Goal: Information Seeking & Learning: Learn about a topic

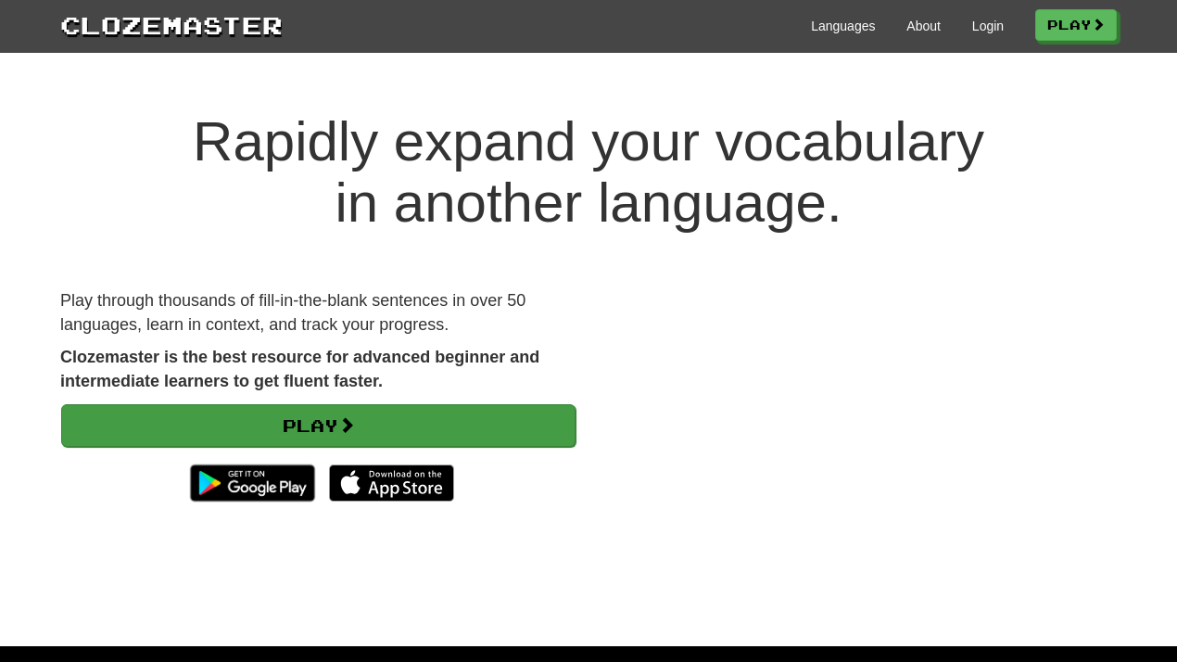
click at [324, 430] on link "Play" at bounding box center [318, 425] width 514 height 43
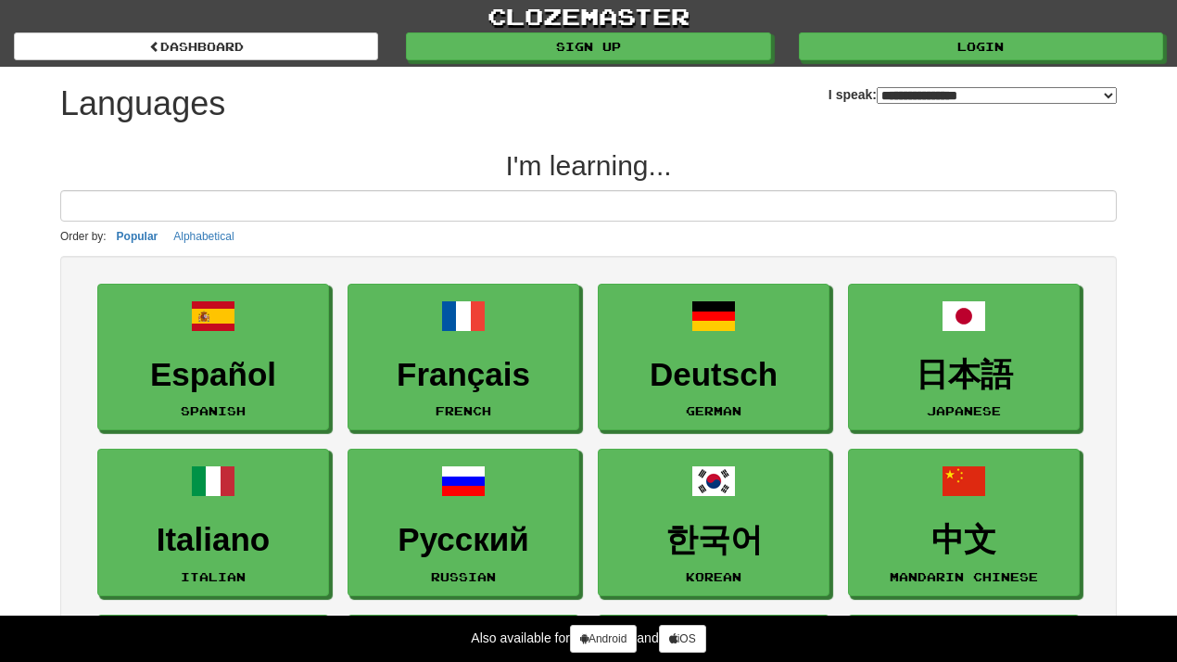
select select "*******"
click at [255, 208] on input at bounding box center [588, 206] width 1056 height 32
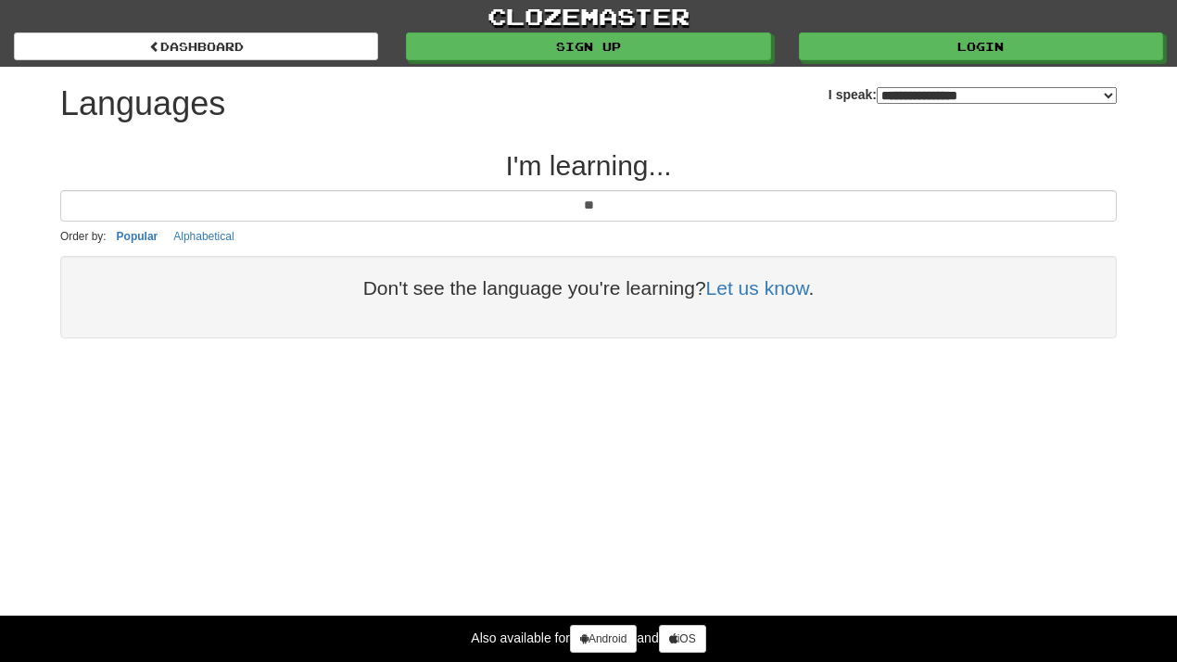
type input "*"
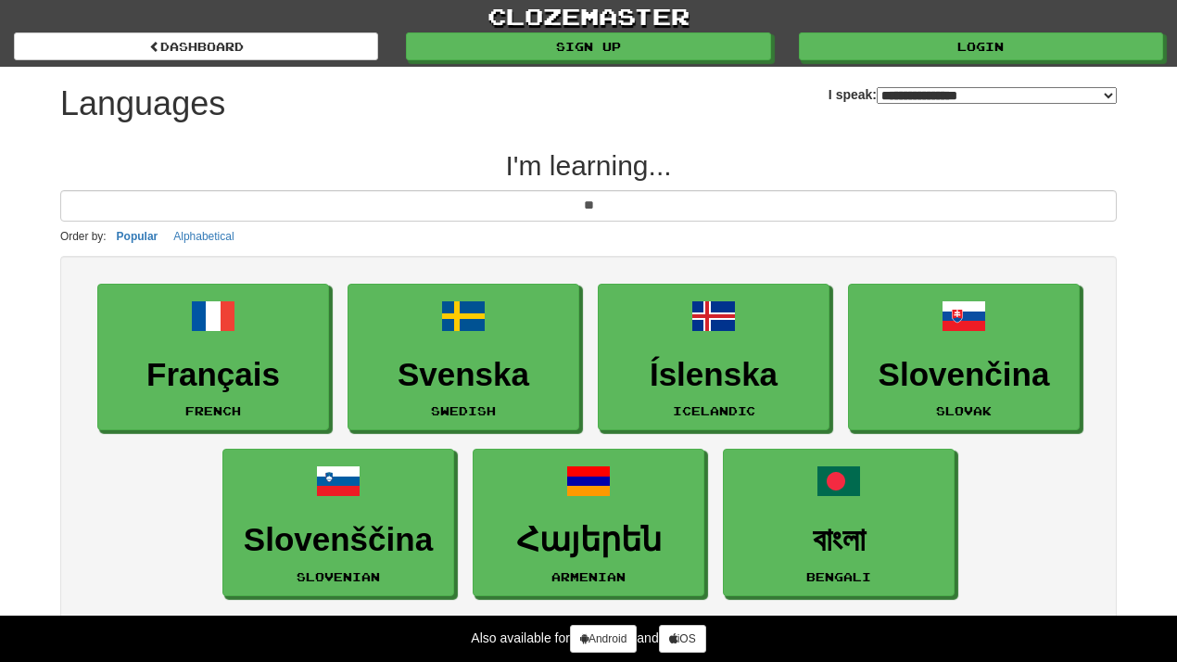
type input "*"
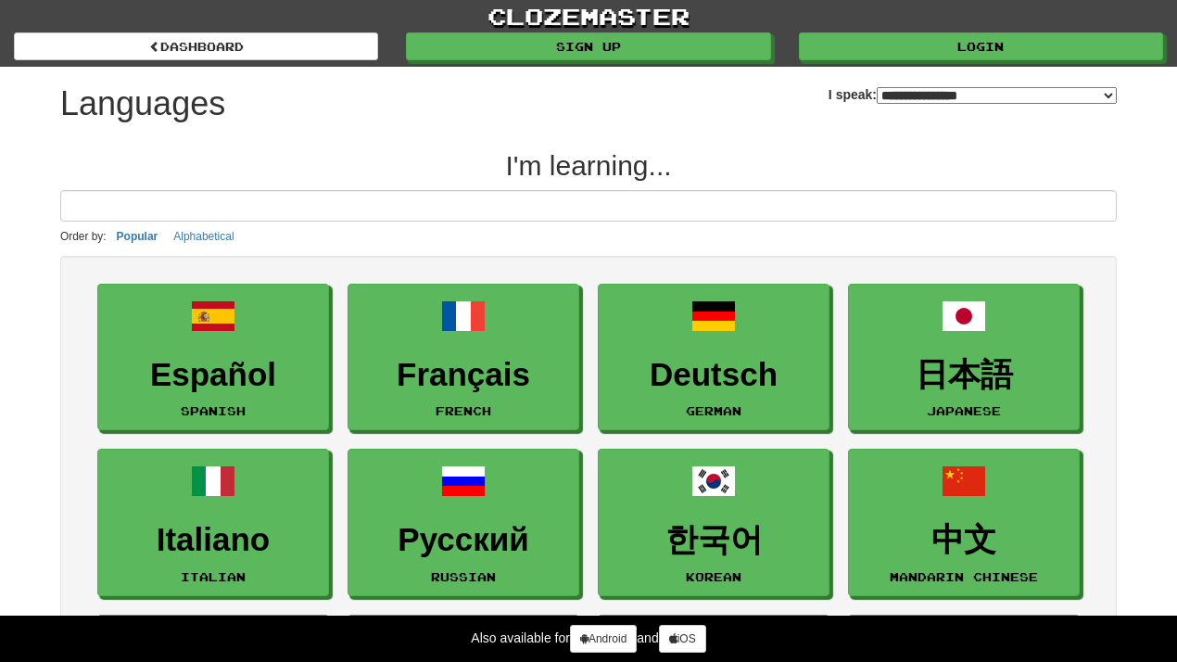
select select "*******"
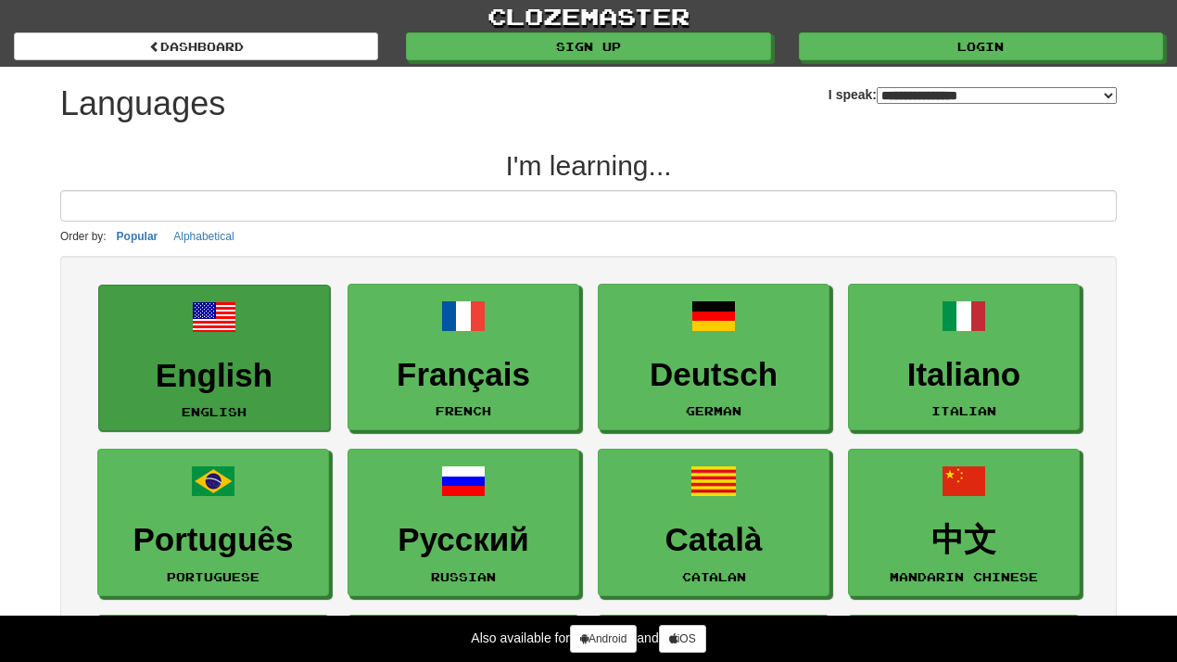
click at [270, 348] on link "English English" at bounding box center [214, 357] width 232 height 147
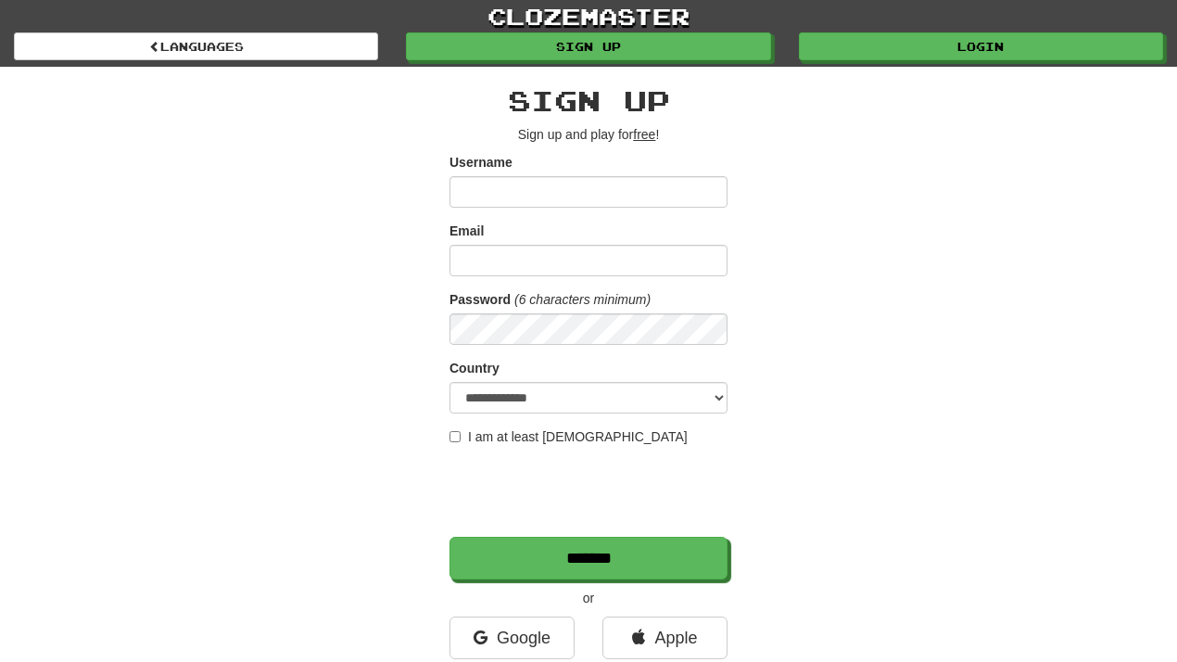
type input "*"
type input "*****"
drag, startPoint x: 579, startPoint y: 199, endPoint x: 555, endPoint y: 265, distance: 70.1
type input "**********"
click at [668, 641] on link "Apple" at bounding box center [664, 637] width 125 height 43
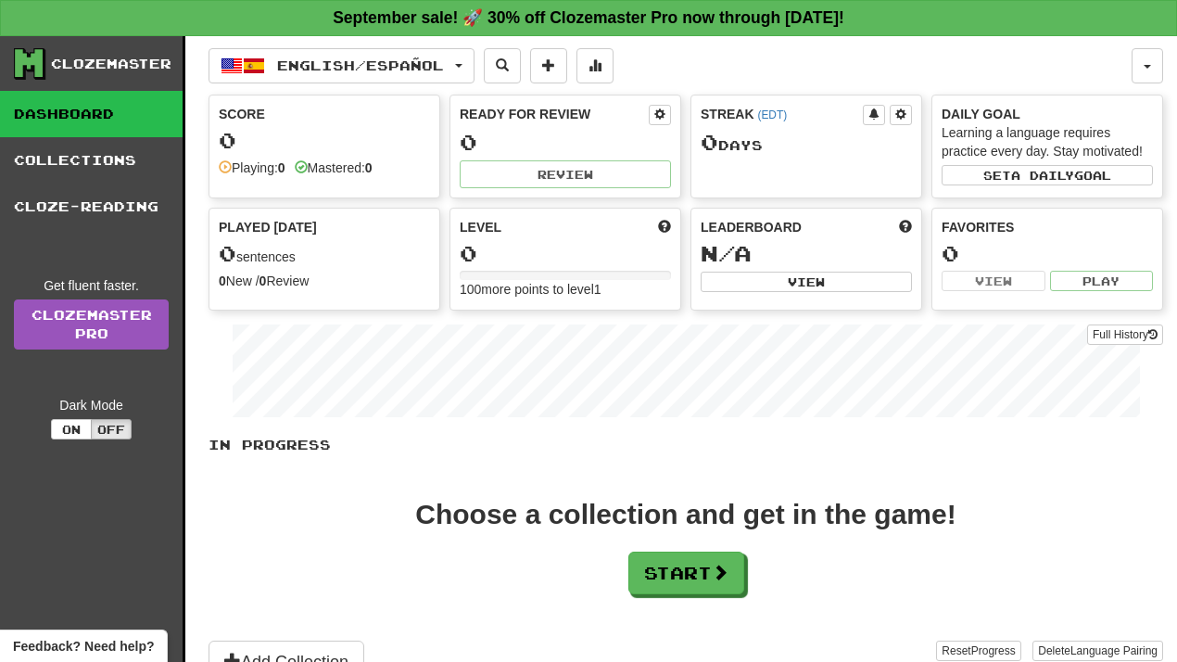
click at [101, 96] on link "Dashboard" at bounding box center [91, 114] width 183 height 46
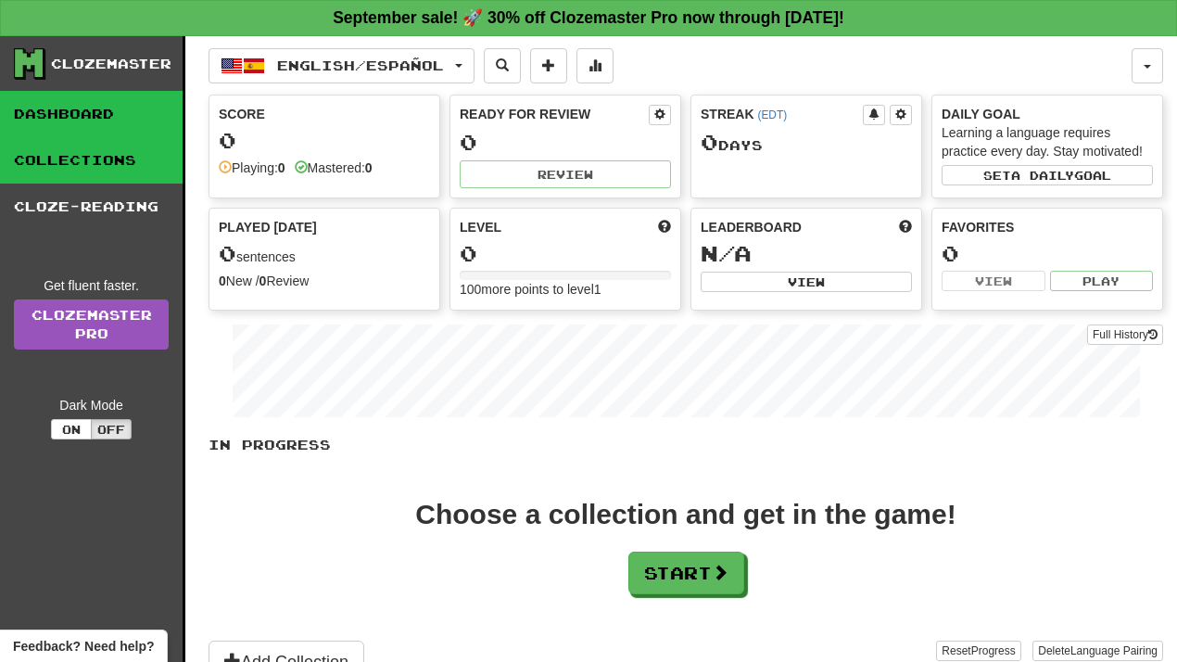
click at [100, 158] on link "Collections" at bounding box center [91, 160] width 183 height 46
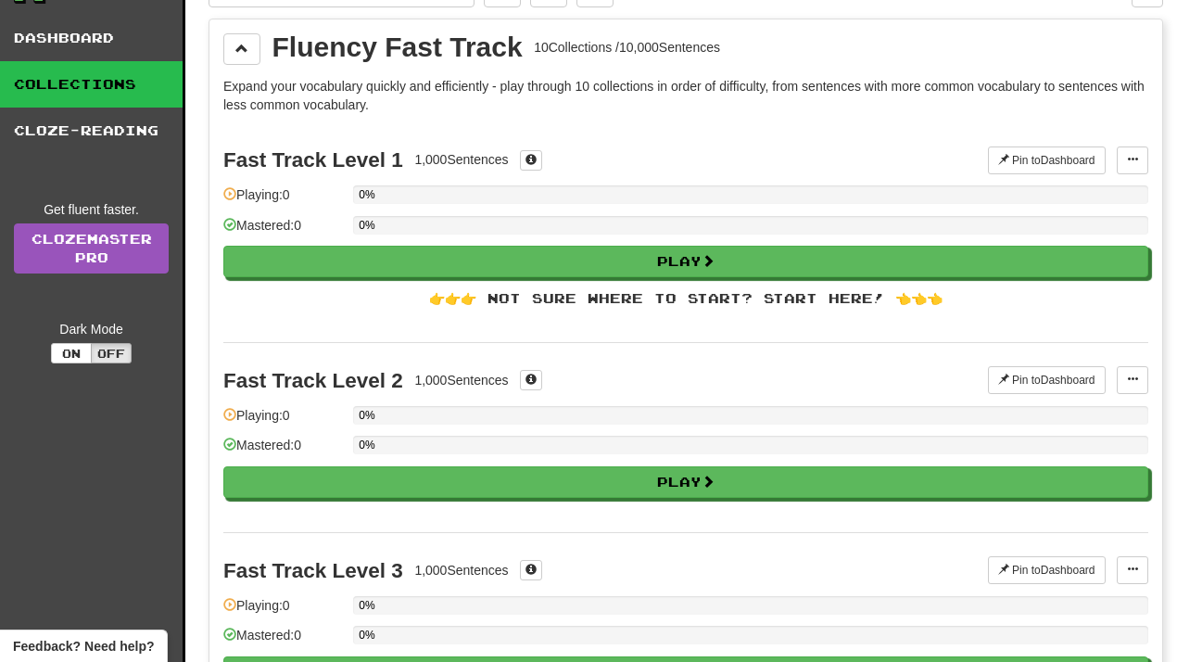
scroll to position [77, 0]
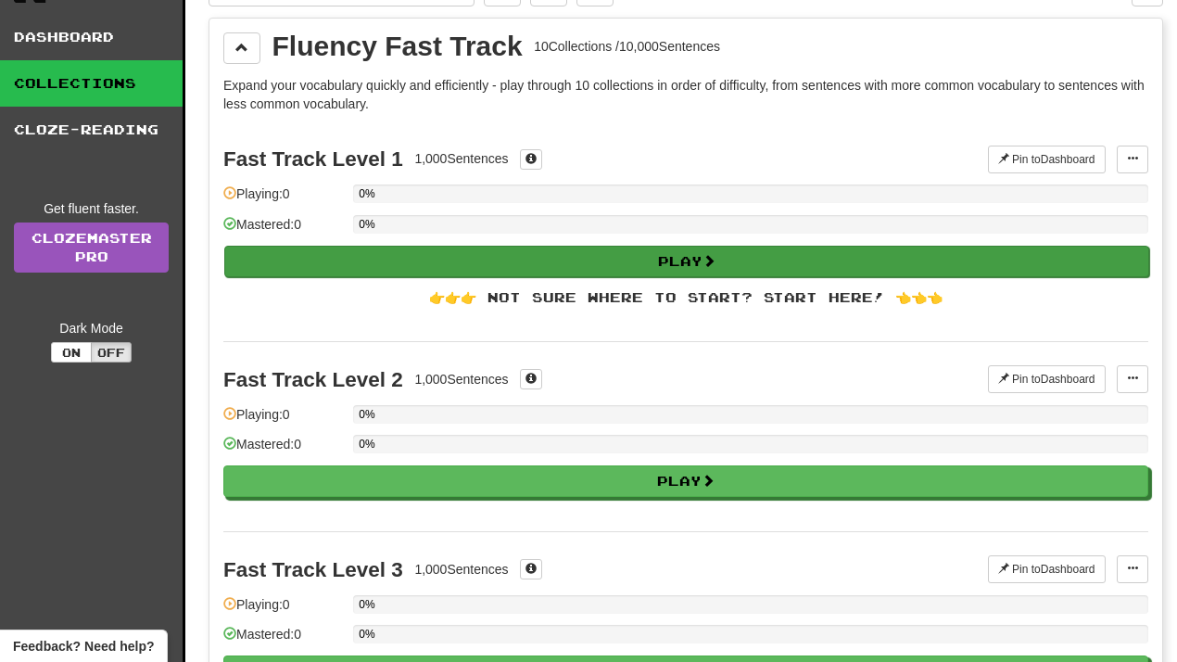
click at [363, 267] on button "Play" at bounding box center [686, 262] width 925 height 32
select select "**"
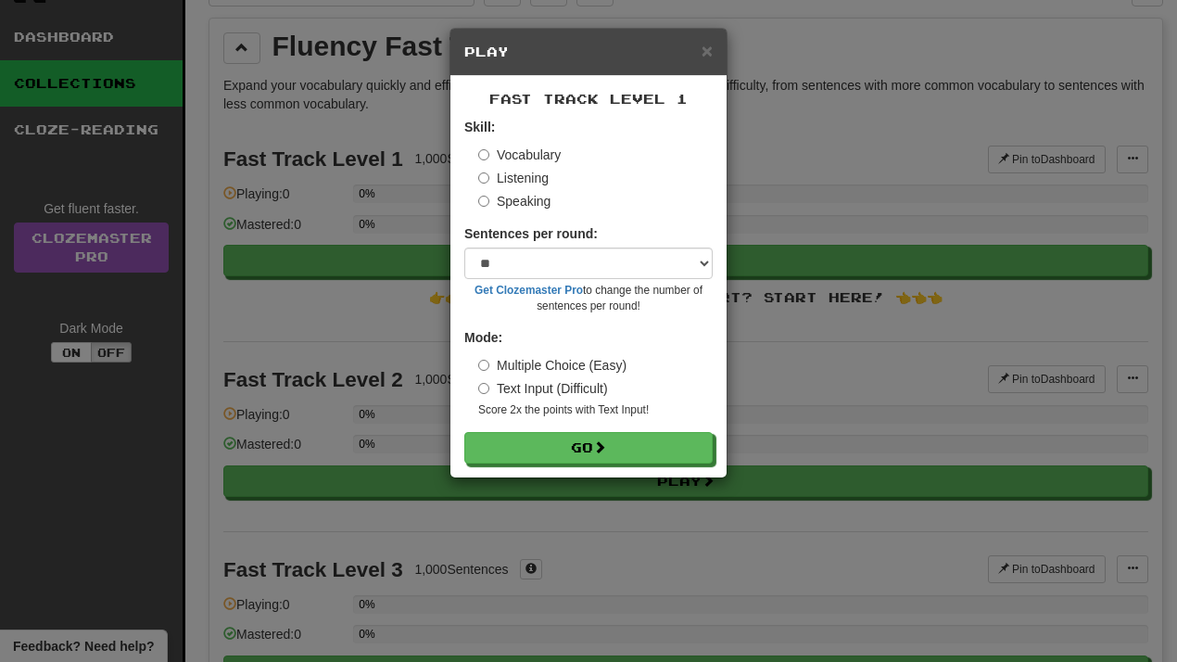
click at [492, 390] on label "Text Input (Difficult)" at bounding box center [543, 388] width 130 height 19
click at [490, 361] on label "Multiple Choice (Easy)" at bounding box center [552, 365] width 148 height 19
click at [574, 450] on button "Go" at bounding box center [589, 449] width 248 height 32
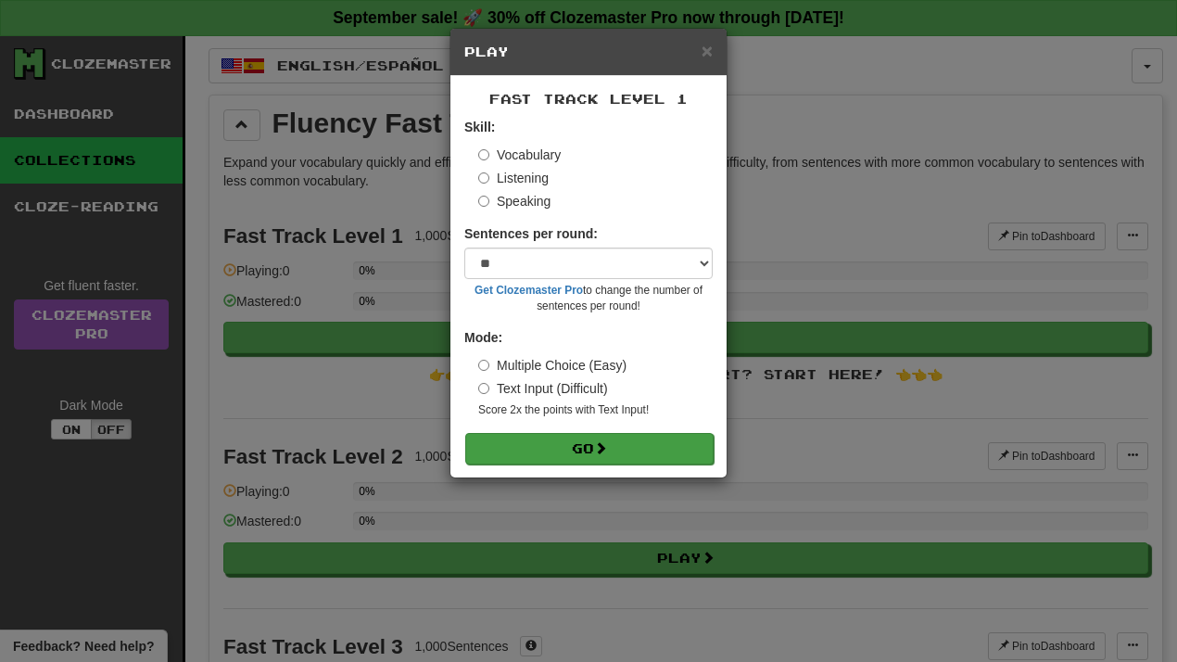
click at [529, 433] on button "Go" at bounding box center [589, 449] width 248 height 32
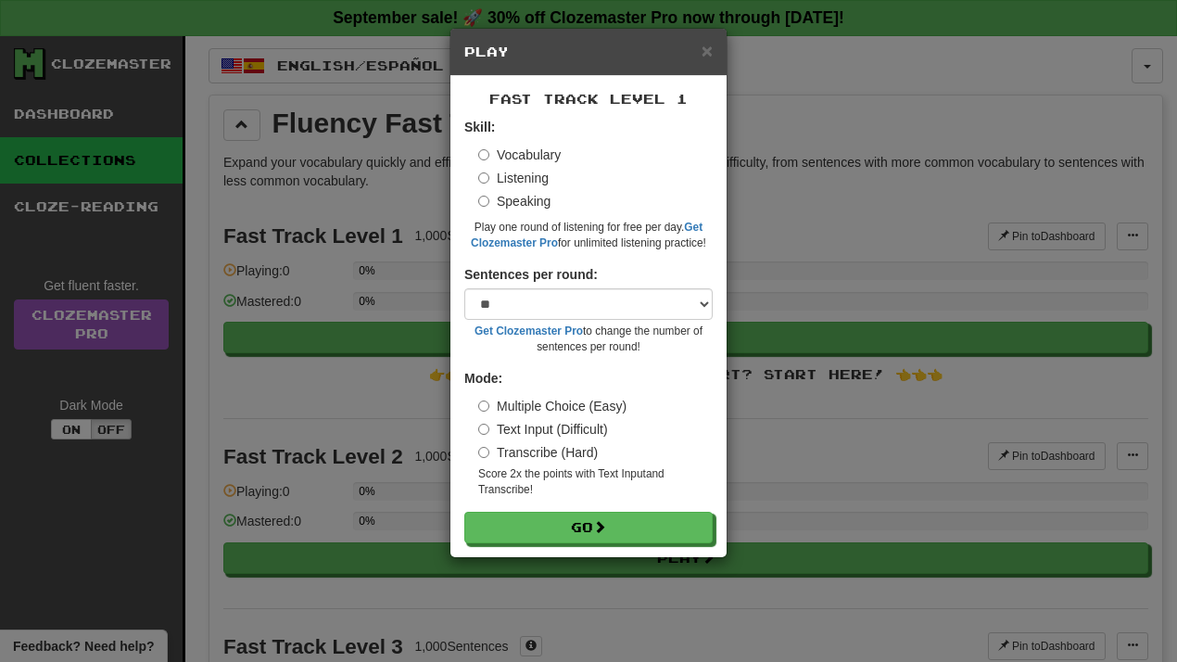
click at [587, 541] on div "Fast Track Level 1 Skill: Vocabulary Listening Speaking Play one round of liste…" at bounding box center [588, 316] width 276 height 481
click at [587, 536] on button "Go" at bounding box center [589, 528] width 248 height 32
click at [490, 196] on label "Speaking" at bounding box center [514, 201] width 72 height 19
click at [498, 426] on label "Text Input (Difficult)" at bounding box center [543, 429] width 130 height 19
click at [567, 524] on button "Go" at bounding box center [589, 528] width 248 height 32
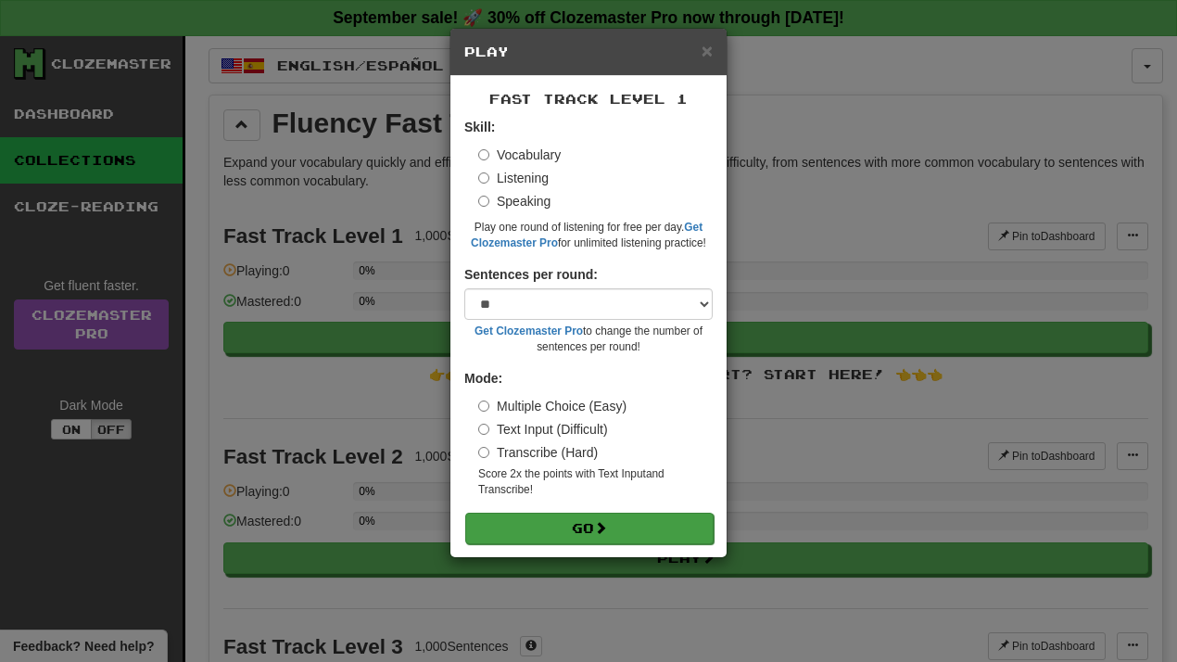
click at [578, 526] on button "Go" at bounding box center [589, 528] width 248 height 32
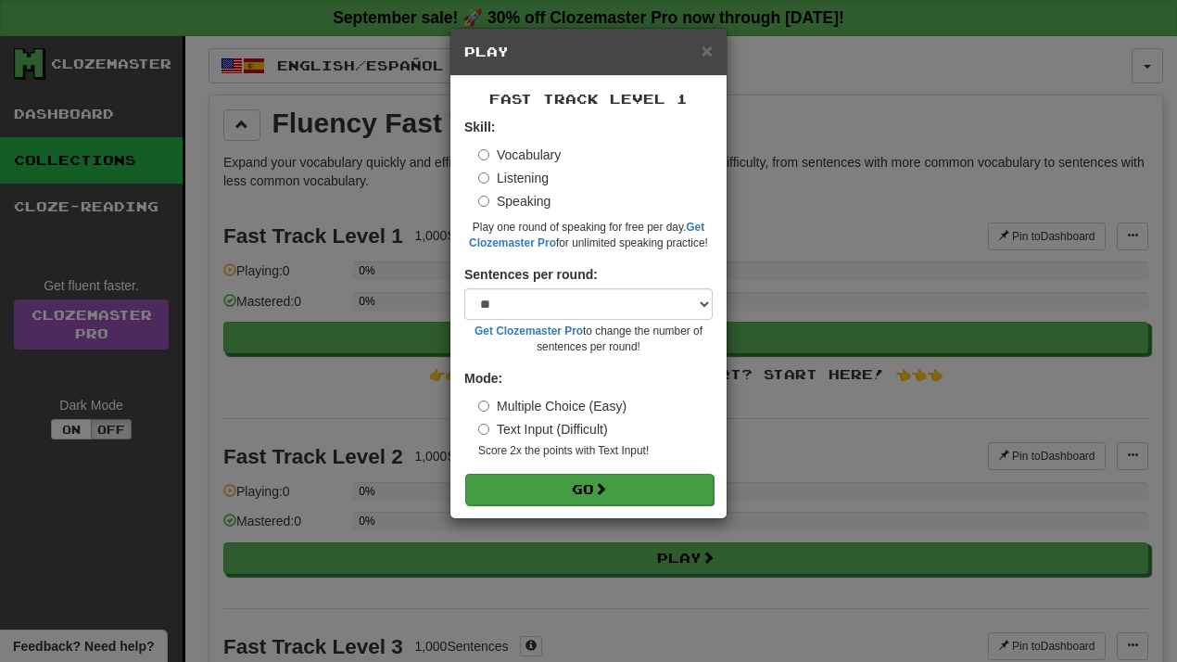
click at [548, 497] on button "Go" at bounding box center [589, 489] width 248 height 32
click at [517, 490] on button "Go" at bounding box center [589, 489] width 248 height 32
click at [707, 52] on span "×" at bounding box center [706, 50] width 11 height 21
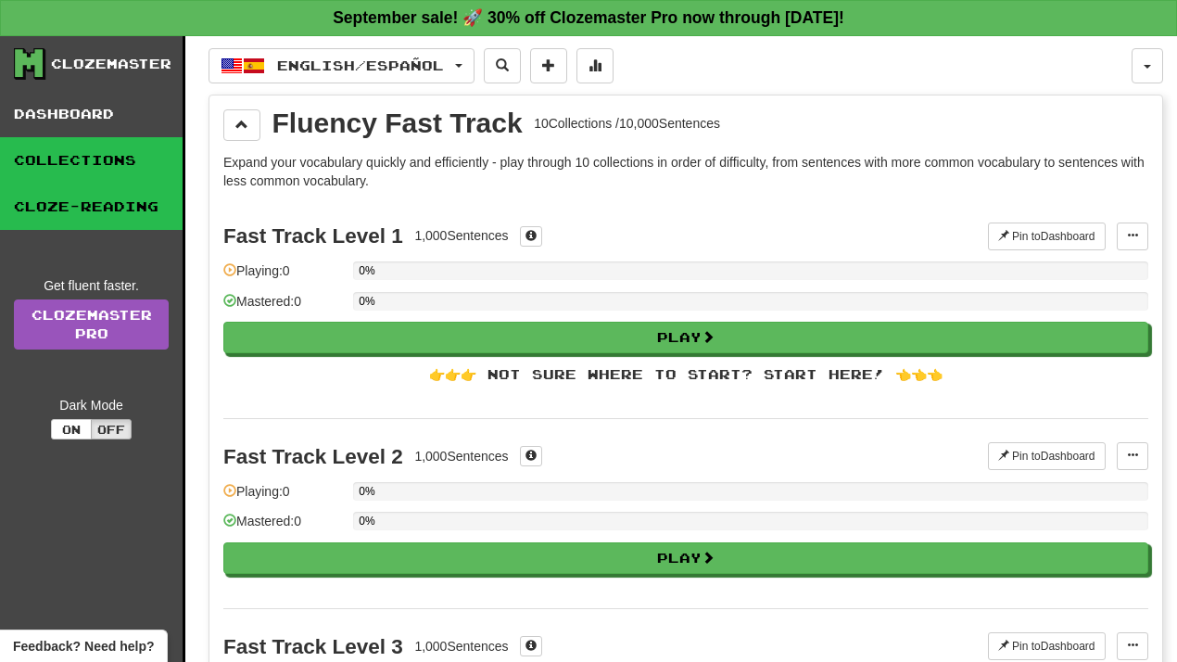
click at [118, 196] on link "Cloze-Reading" at bounding box center [91, 206] width 183 height 46
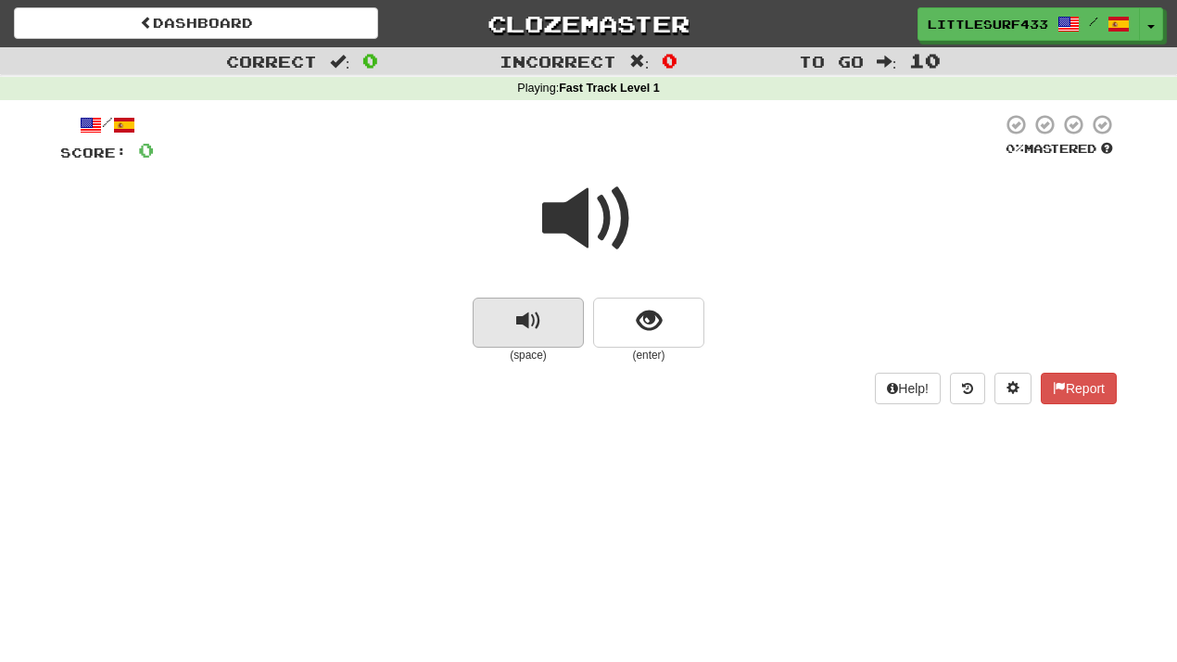
click at [538, 321] on span "replay audio" at bounding box center [528, 321] width 25 height 25
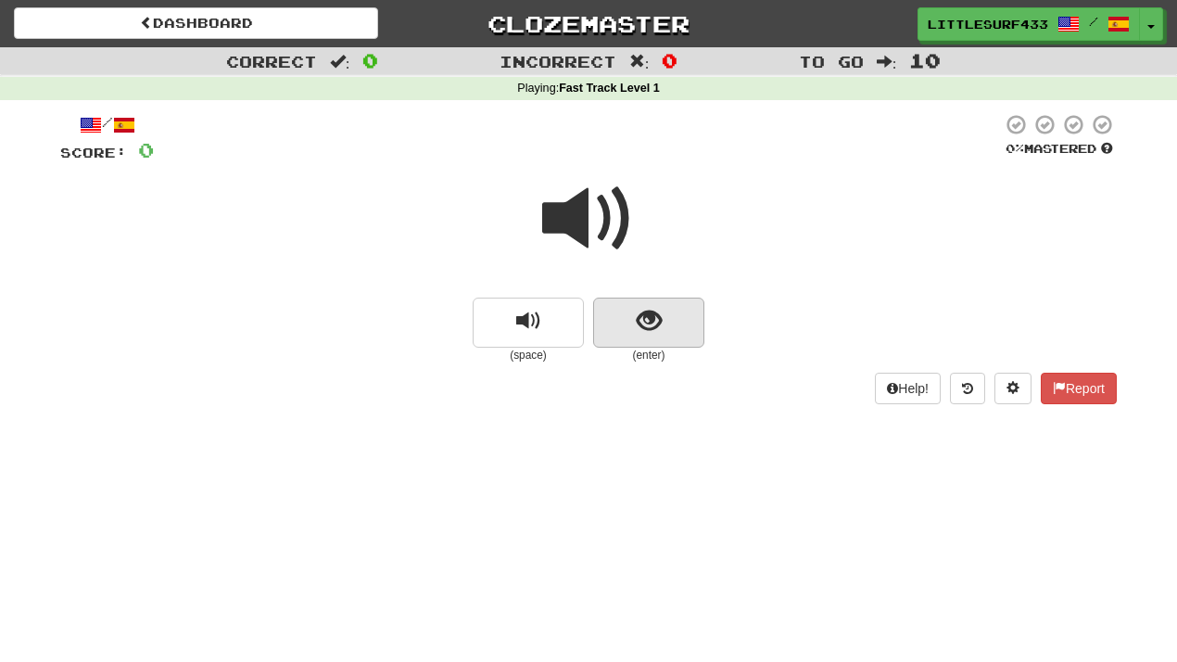
click at [665, 319] on button "show sentence" at bounding box center [648, 322] width 111 height 50
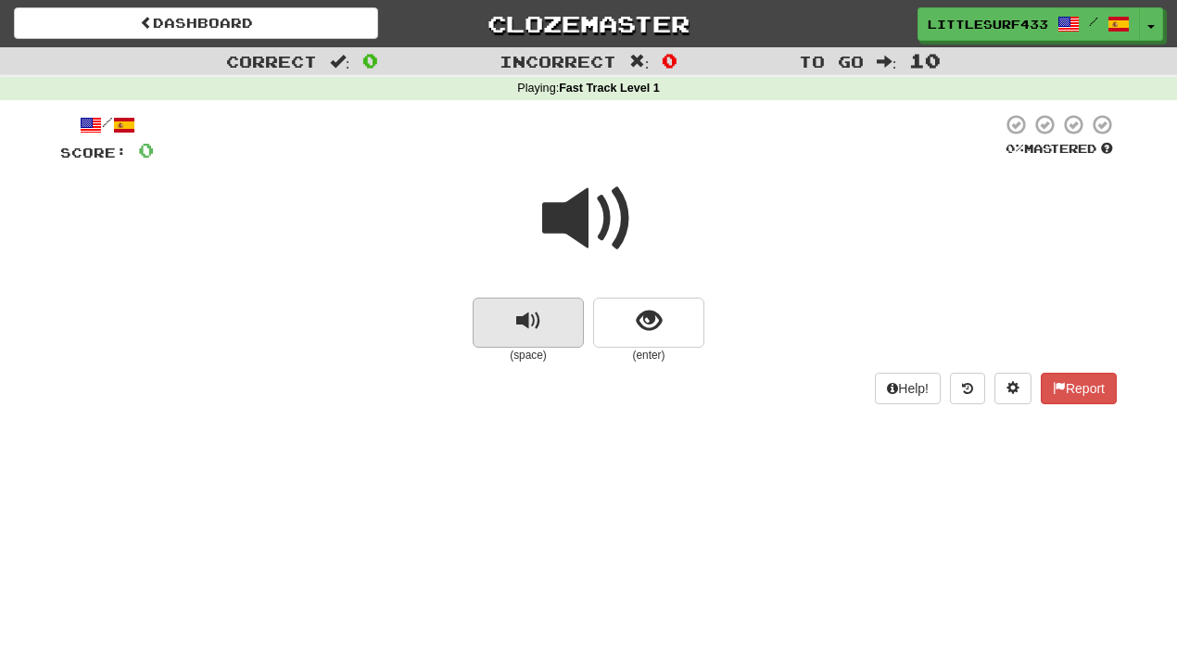
click at [529, 337] on button "replay audio" at bounding box center [528, 322] width 111 height 50
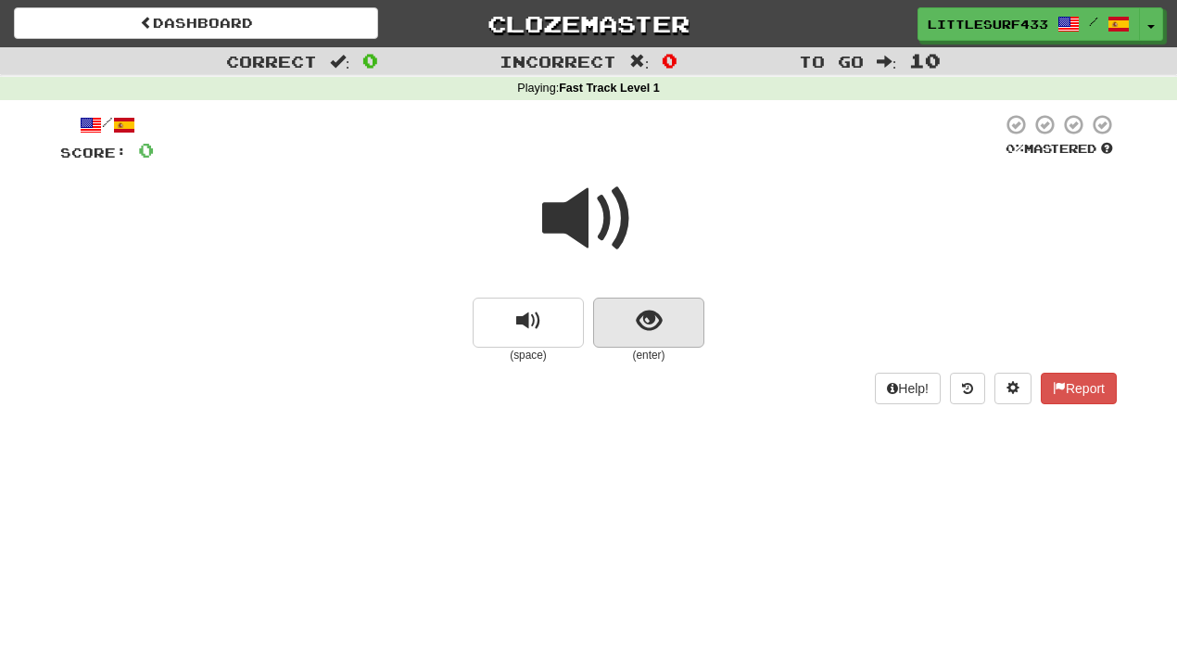
click at [676, 305] on button "show sentence" at bounding box center [648, 322] width 111 height 50
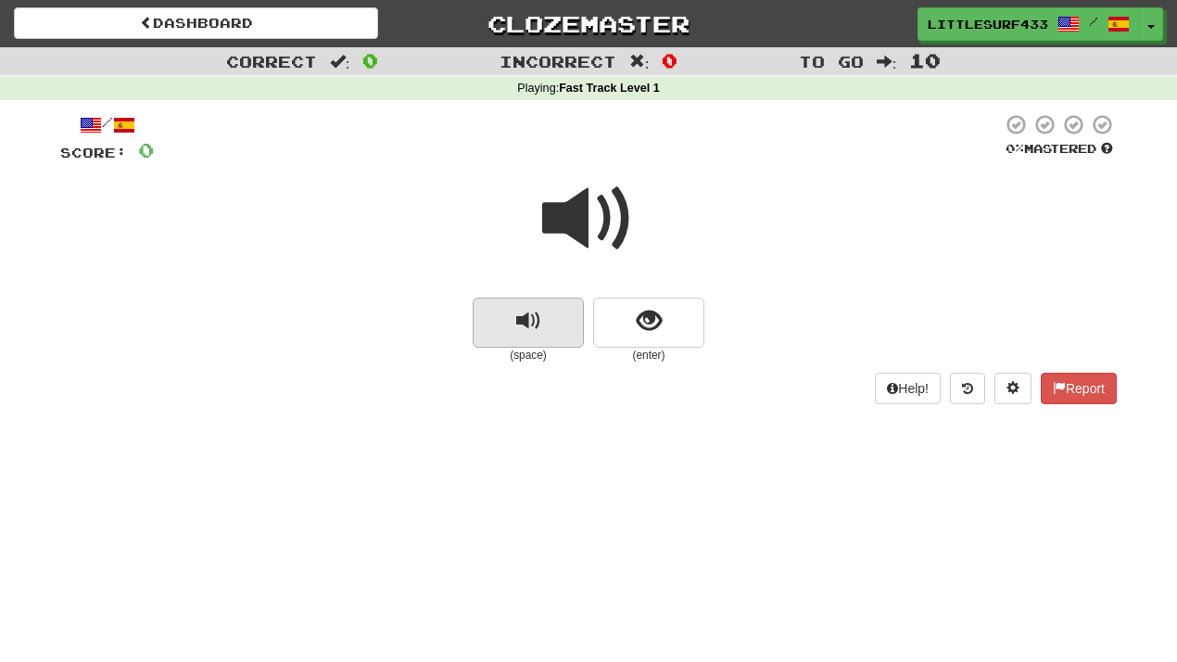
click at [557, 312] on button "replay audio" at bounding box center [528, 322] width 111 height 50
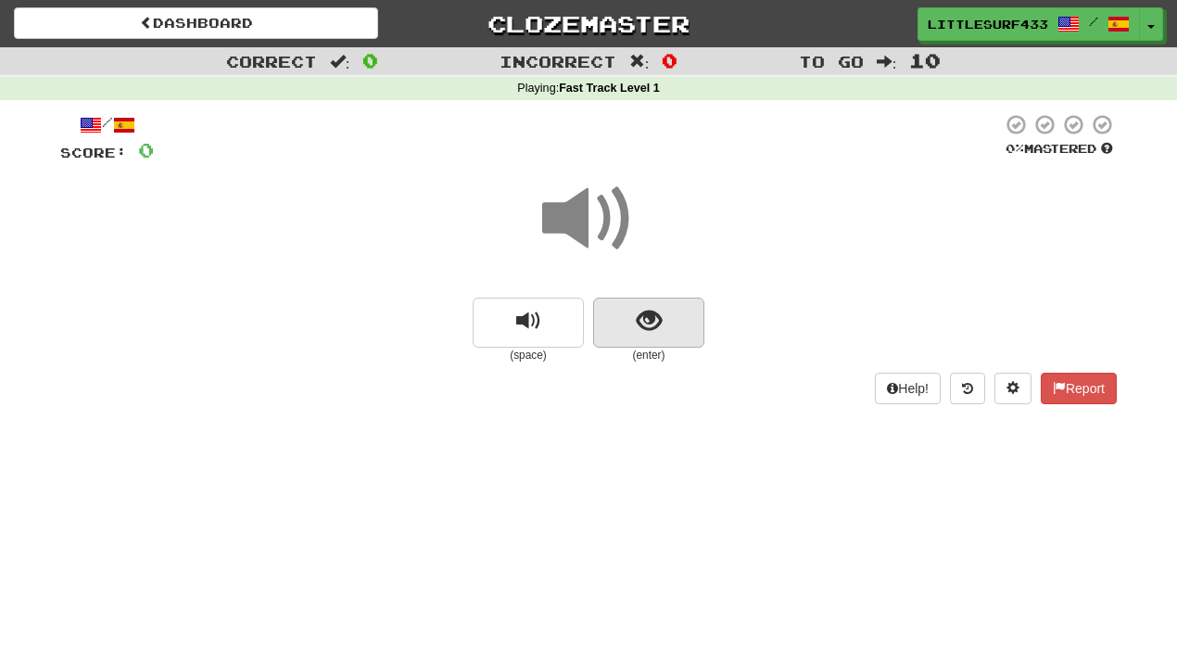
click at [667, 336] on button "show sentence" at bounding box center [648, 322] width 111 height 50
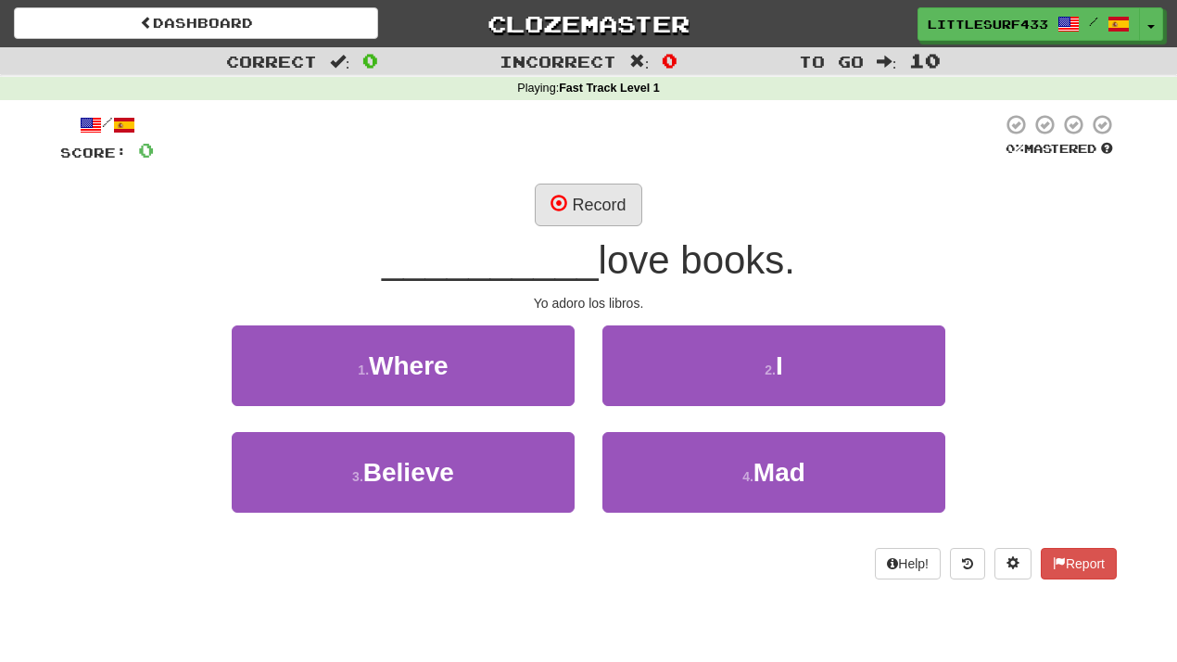
click at [568, 204] on button "Record" at bounding box center [588, 204] width 107 height 43
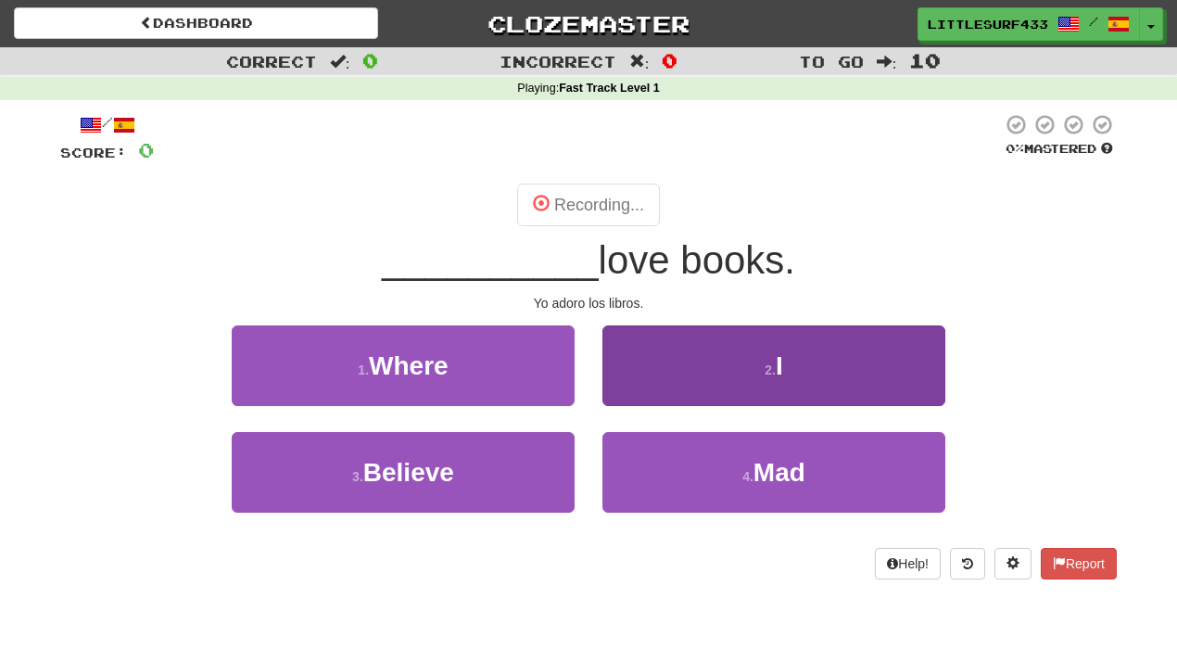
click at [674, 346] on button "2 . I" at bounding box center [773, 365] width 343 height 81
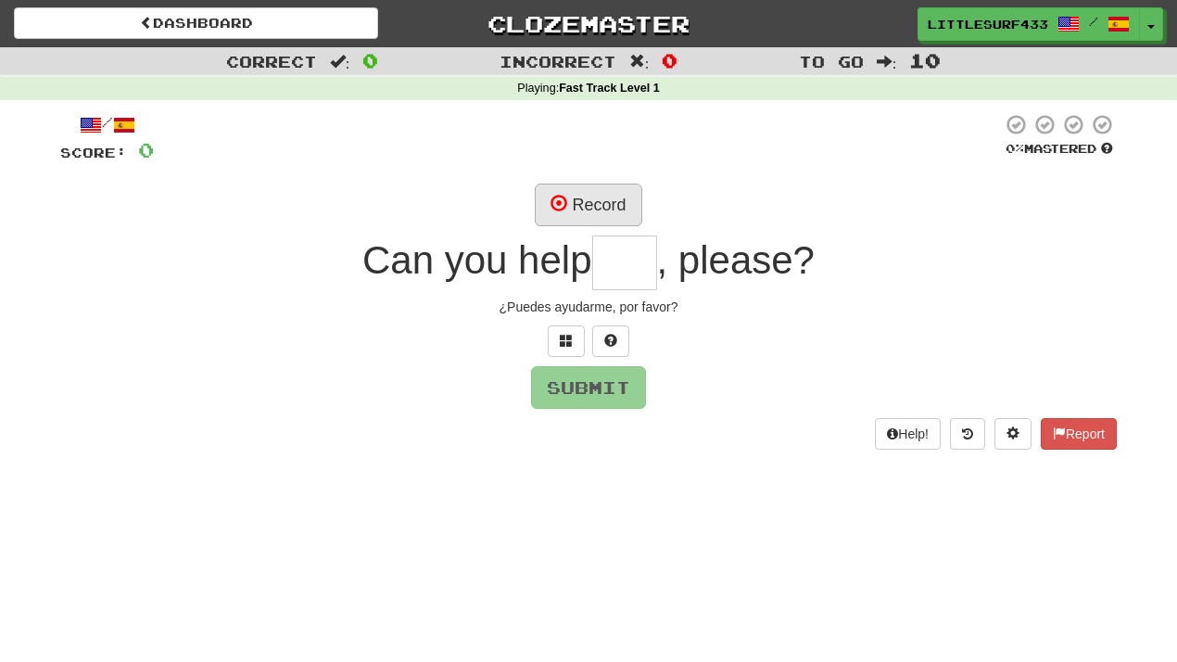
click at [566, 217] on button "Record" at bounding box center [588, 204] width 107 height 43
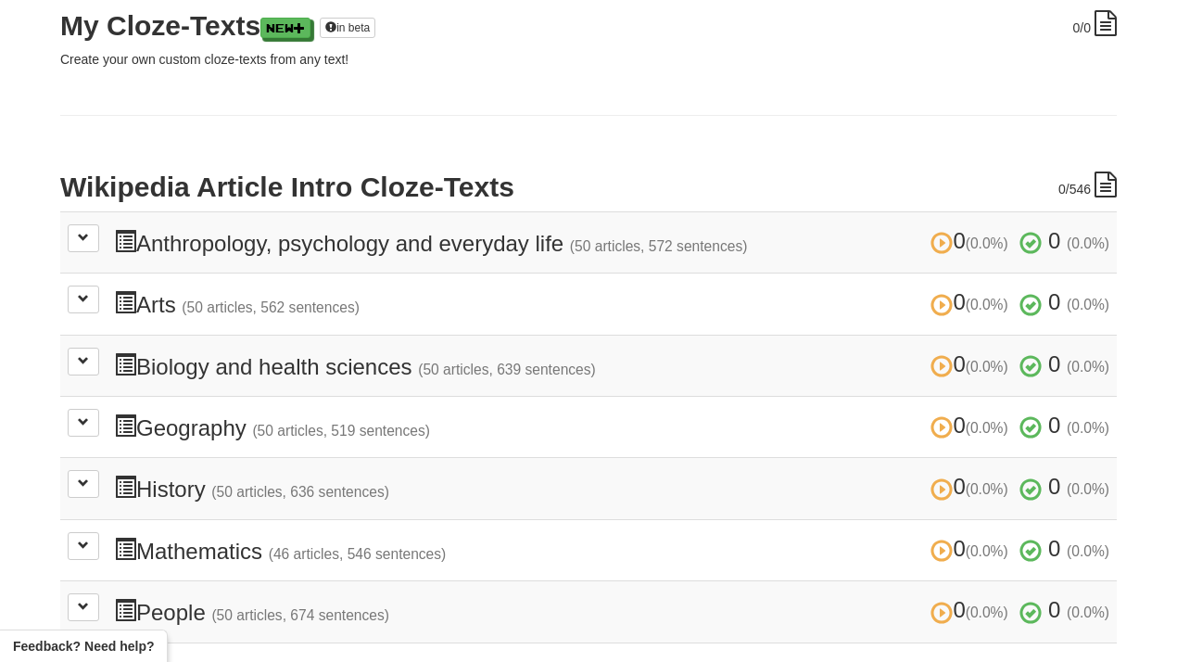
scroll to position [286, 0]
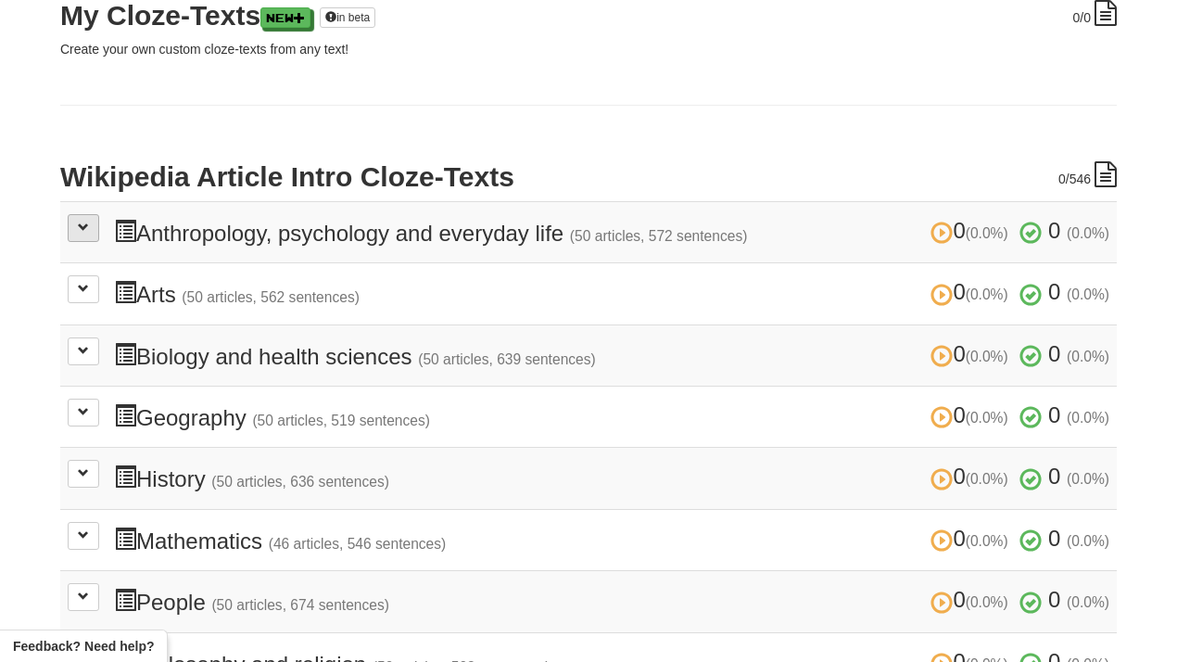
click at [95, 212] on td "0 (0.0%) 0 (0.0%) Anthropology, psychology and everyday life (50 articles, 572 …" at bounding box center [588, 231] width 1056 height 61
click at [92, 225] on button at bounding box center [84, 228] width 32 height 28
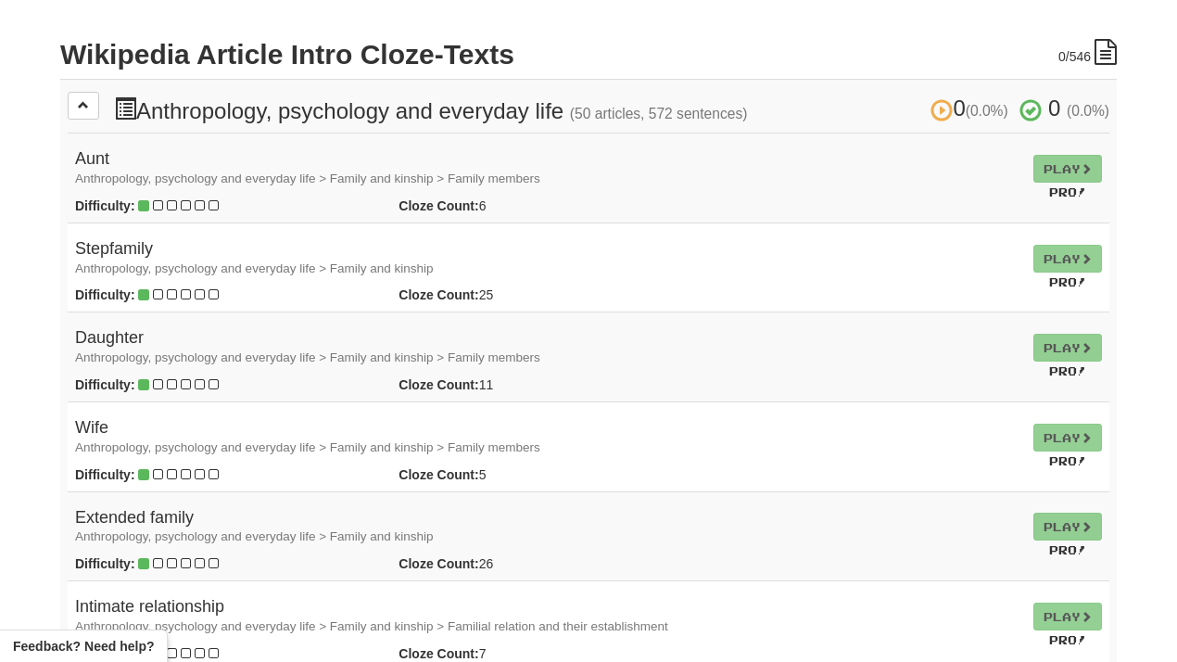
scroll to position [413, 0]
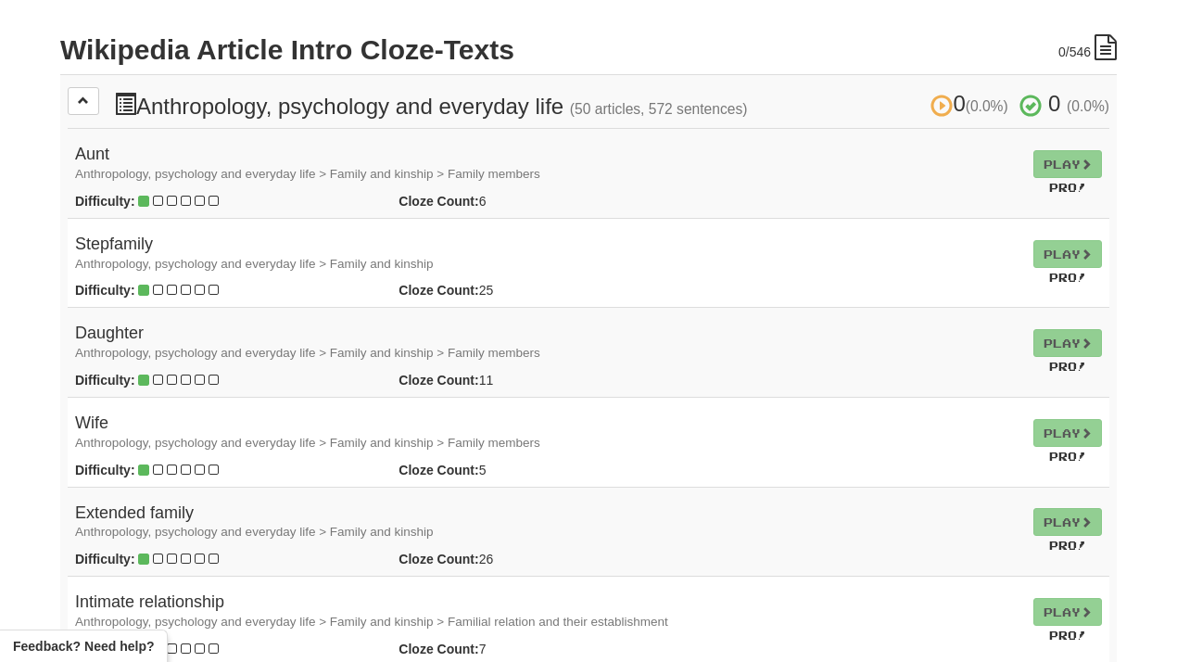
click at [1050, 174] on td "Play Pro!" at bounding box center [1067, 174] width 83 height 90
click at [1051, 162] on td "Play Pro!" at bounding box center [1067, 174] width 83 height 90
click at [1054, 208] on td "Play Pro!" at bounding box center [1067, 174] width 83 height 90
click at [101, 182] on td "Aunt Anthropology, psychology and everyday life > Family and kinship > Family m…" at bounding box center [547, 174] width 958 height 90
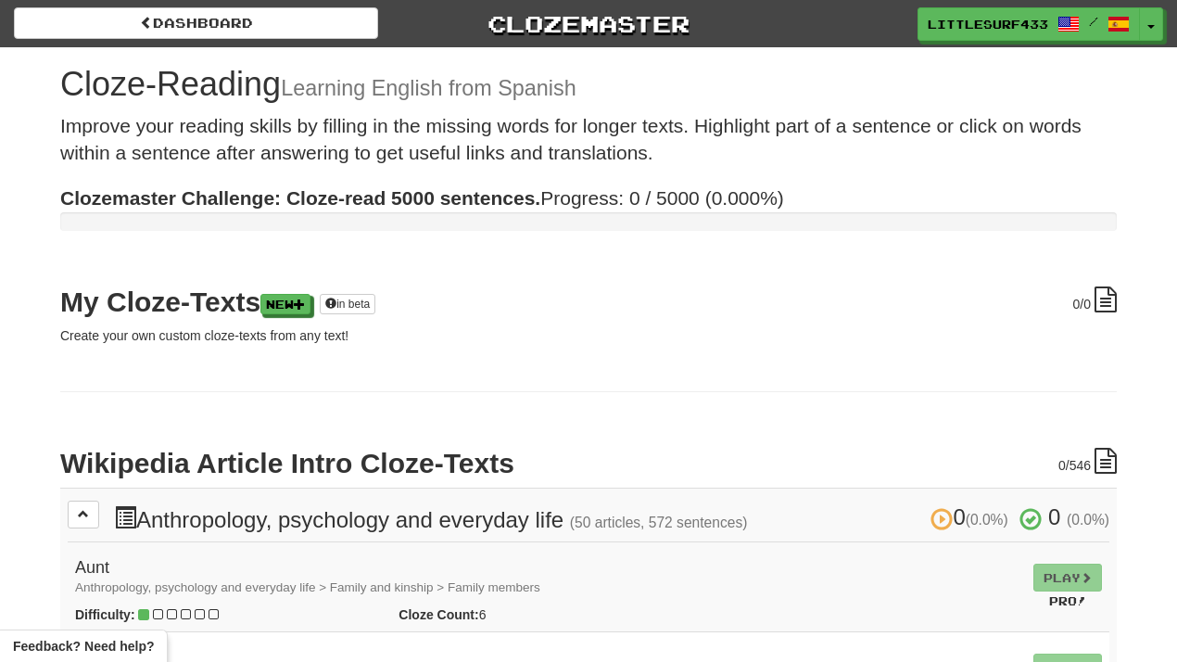
scroll to position [0, 0]
click at [1063, 571] on td "Play Pro!" at bounding box center [1067, 587] width 83 height 90
click at [1064, 599] on small "Pro!" at bounding box center [1067, 600] width 37 height 13
click at [1078, 599] on small "Pro!" at bounding box center [1067, 600] width 37 height 13
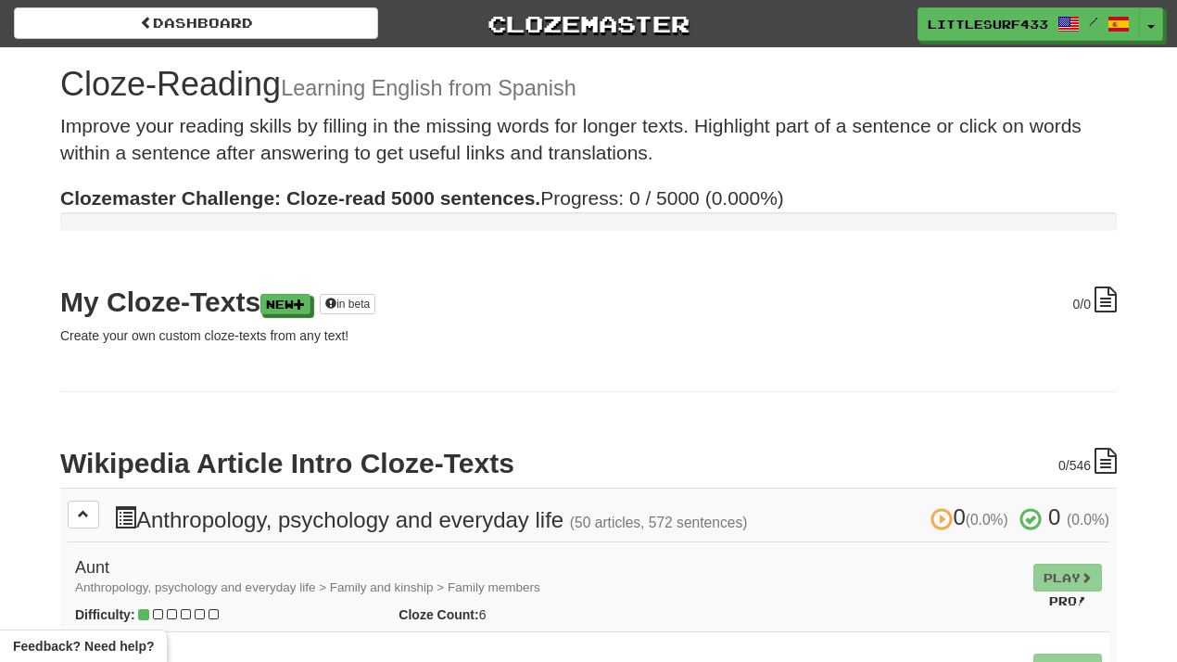
click at [1091, 469] on div "0 /546" at bounding box center [1087, 461] width 58 height 27
click at [428, 200] on strong "Clozemaster Challenge: Cloze-read 5000 sentences." at bounding box center [300, 197] width 480 height 21
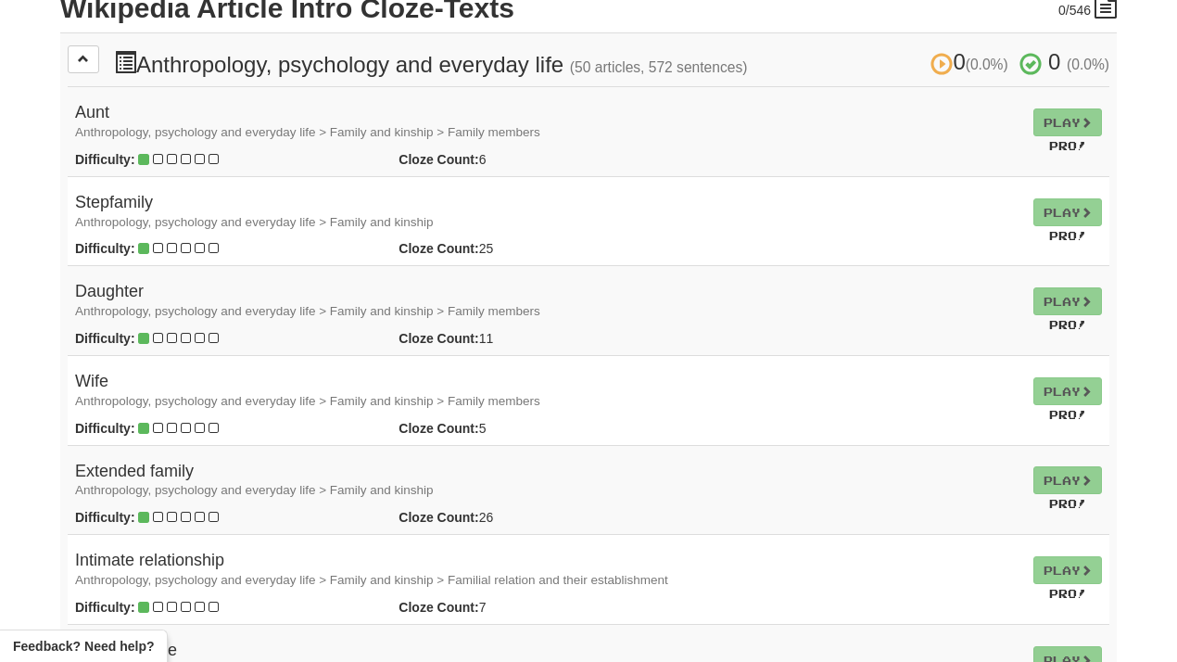
scroll to position [454, 0]
click at [1079, 110] on td "Play Pro!" at bounding box center [1067, 133] width 83 height 90
click at [1086, 130] on td "Play Pro!" at bounding box center [1067, 133] width 83 height 90
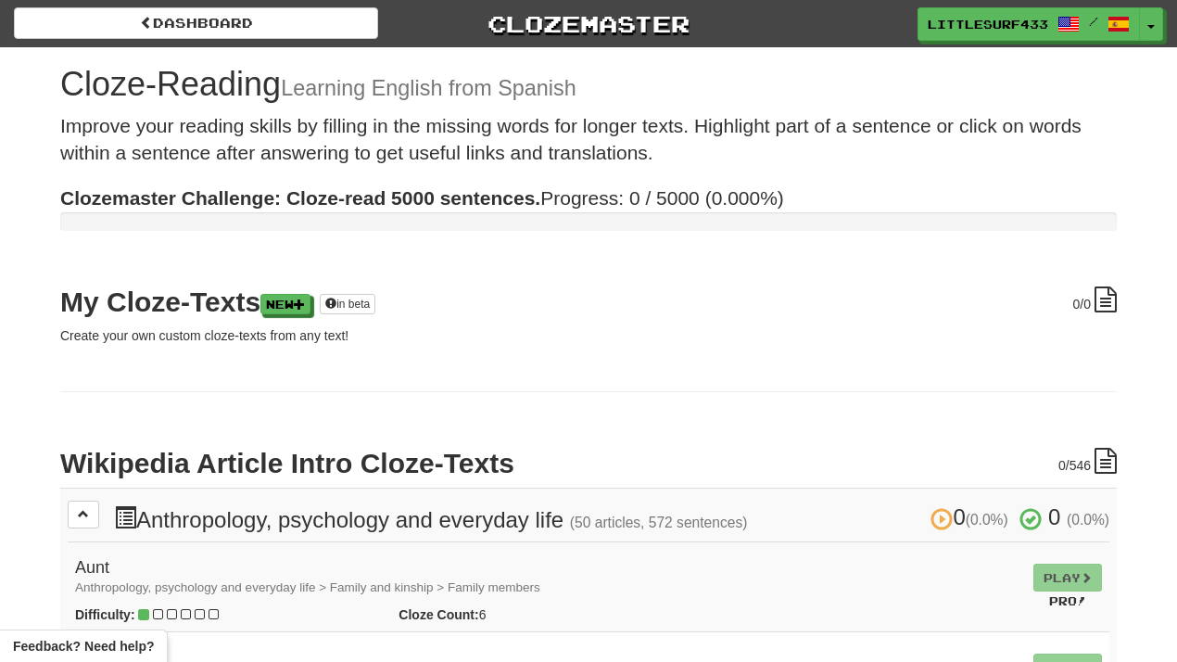
scroll to position [0, 0]
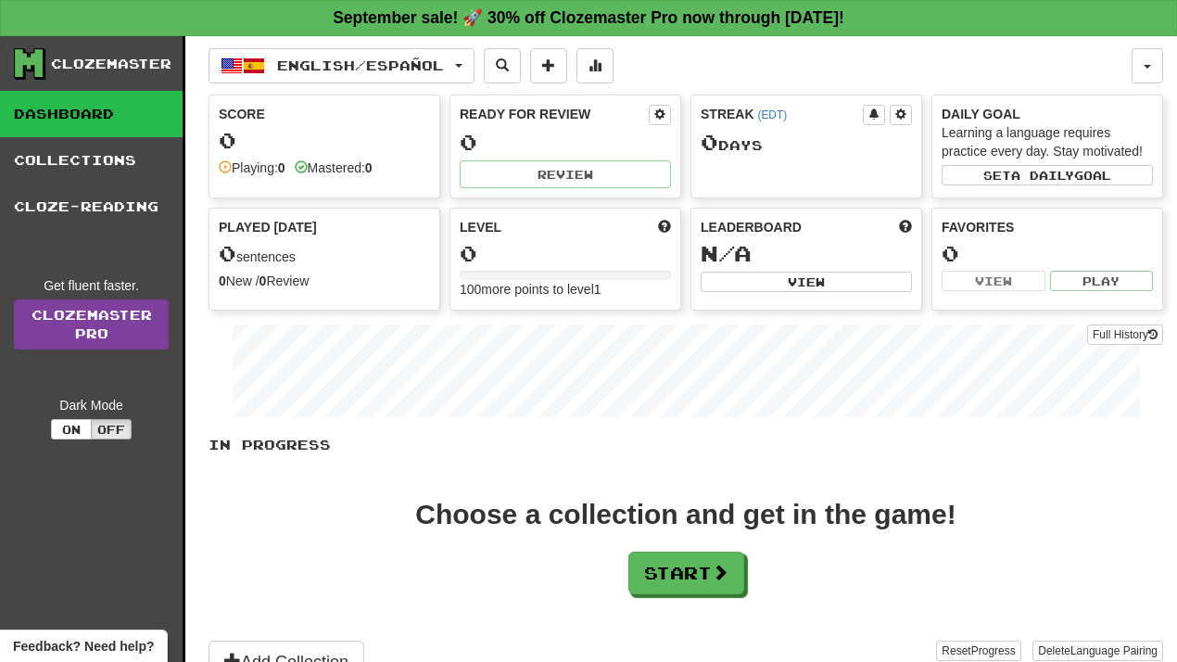
click at [122, 329] on link "Clozemaster Pro" at bounding box center [91, 324] width 155 height 50
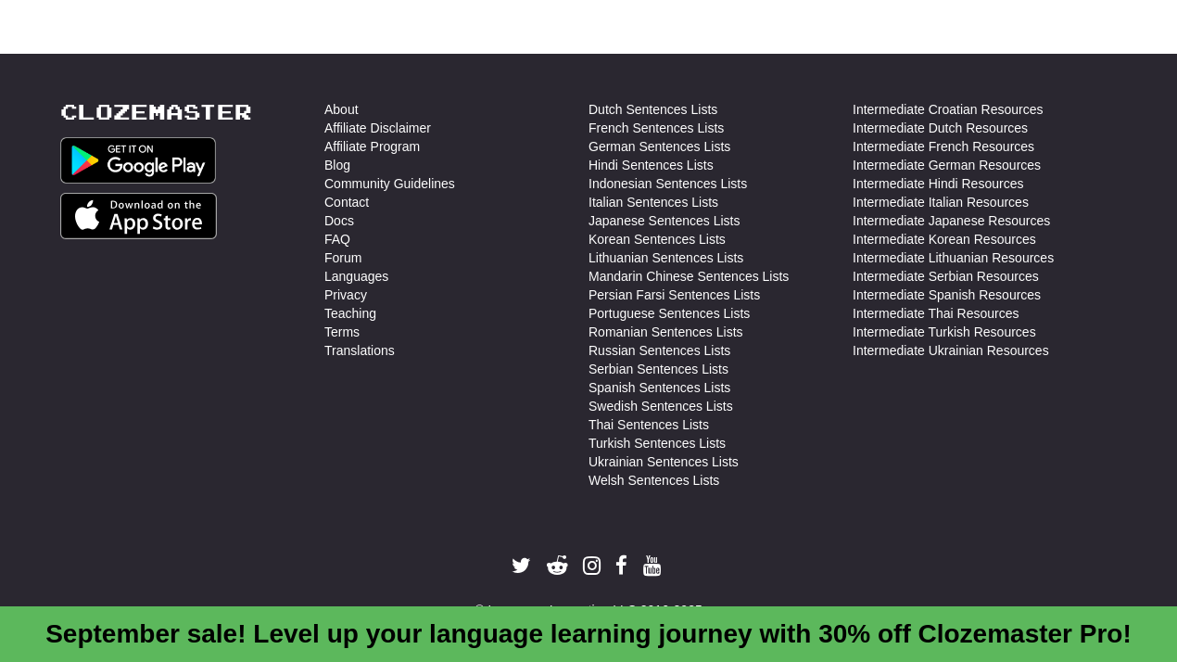
scroll to position [5322, 0]
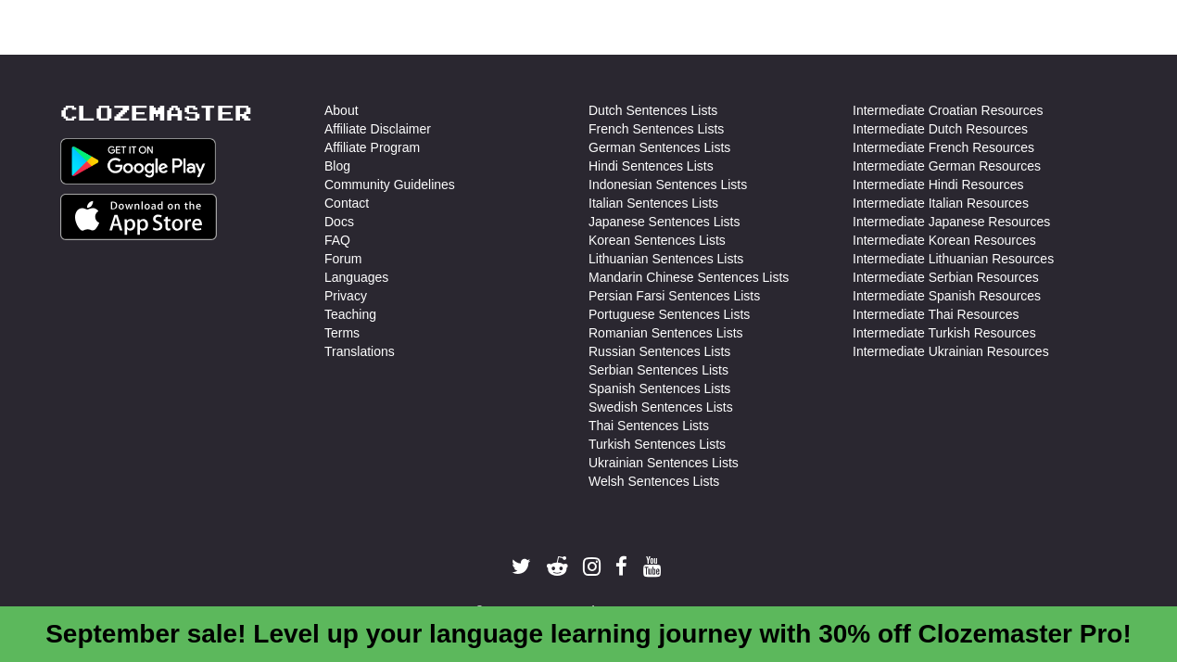
click at [455, 633] on link "September sale! Level up your language learning journey with 30% off Clozemaste…" at bounding box center [588, 633] width 1086 height 29
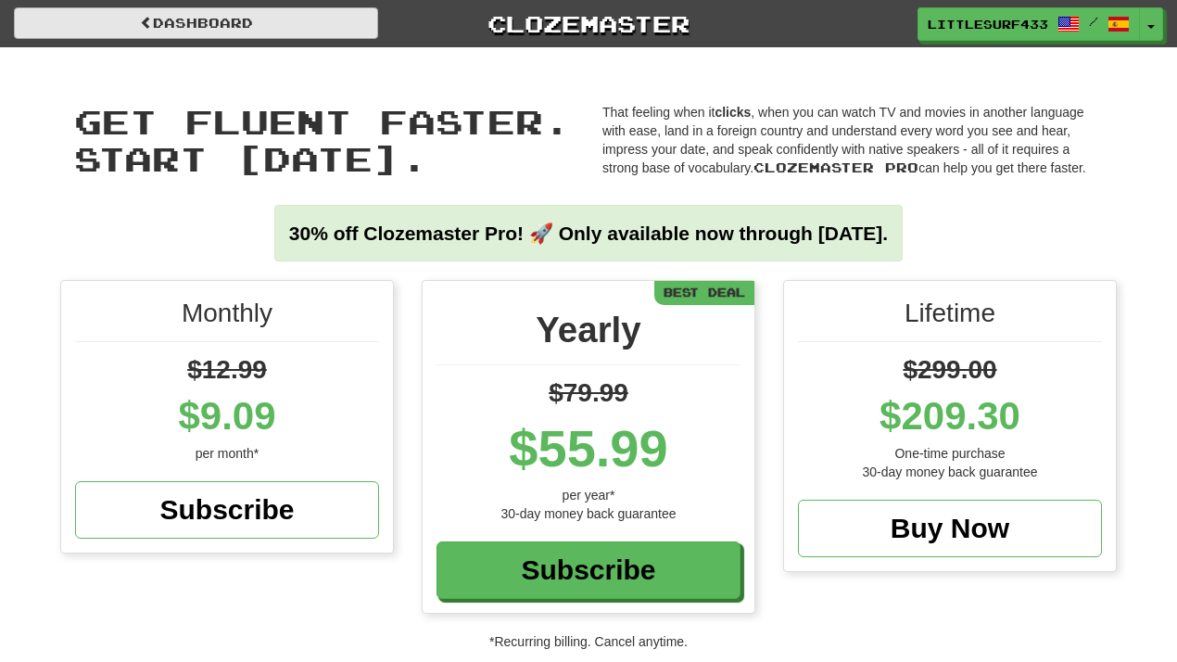
click at [158, 19] on link "Dashboard" at bounding box center [196, 23] width 364 height 32
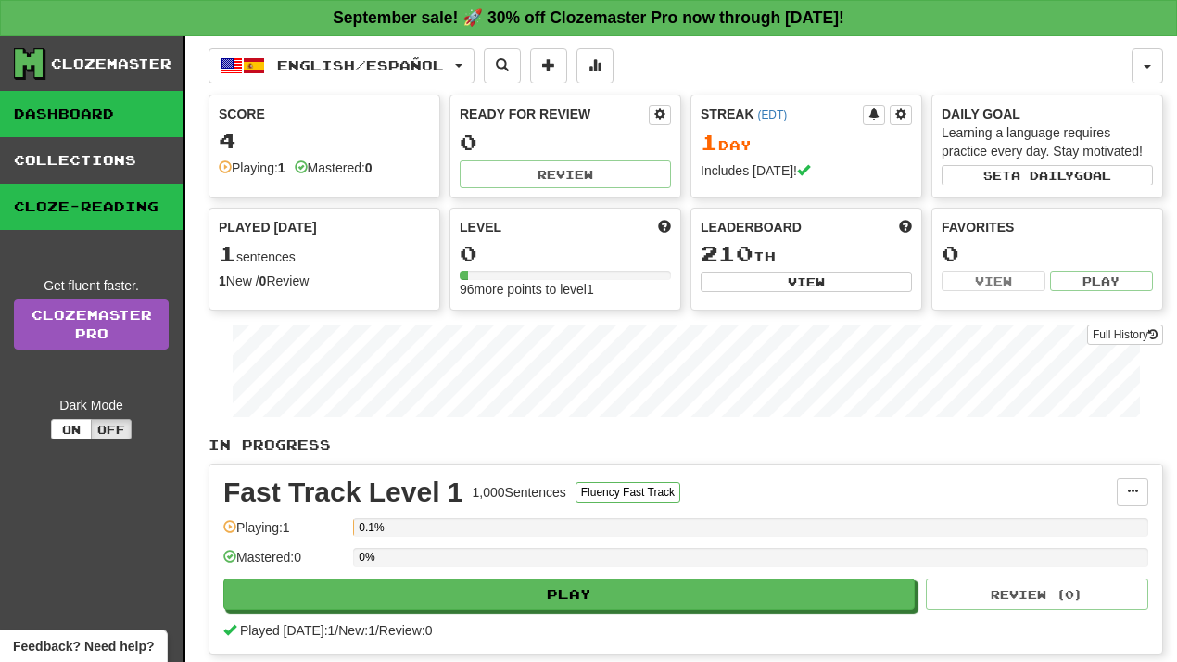
click at [128, 217] on link "Cloze-Reading" at bounding box center [91, 206] width 183 height 46
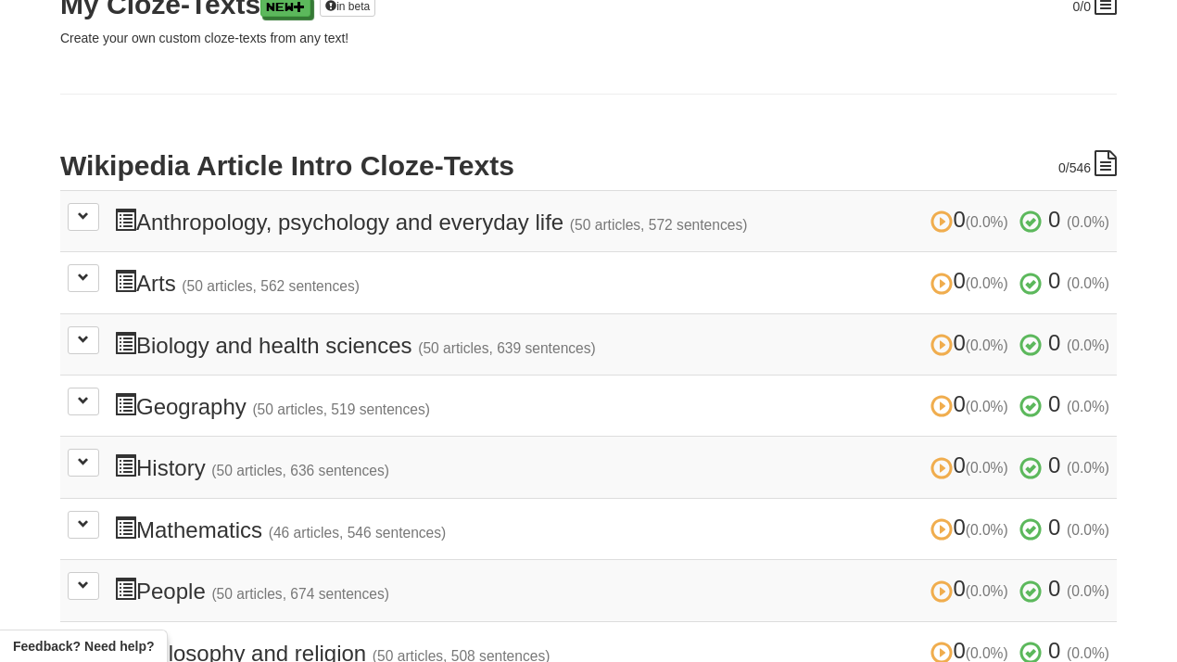
scroll to position [298, 0]
click at [498, 235] on td "0 (0.0%) 0 (0.0%) Anthropology, psychology and everyday life (50 articles, 572 …" at bounding box center [588, 219] width 1056 height 61
click at [496, 227] on h3 "0 (0.0%) 0 (0.0%) Anthropology, psychology and everyday life (50 articles, 572 …" at bounding box center [611, 220] width 995 height 27
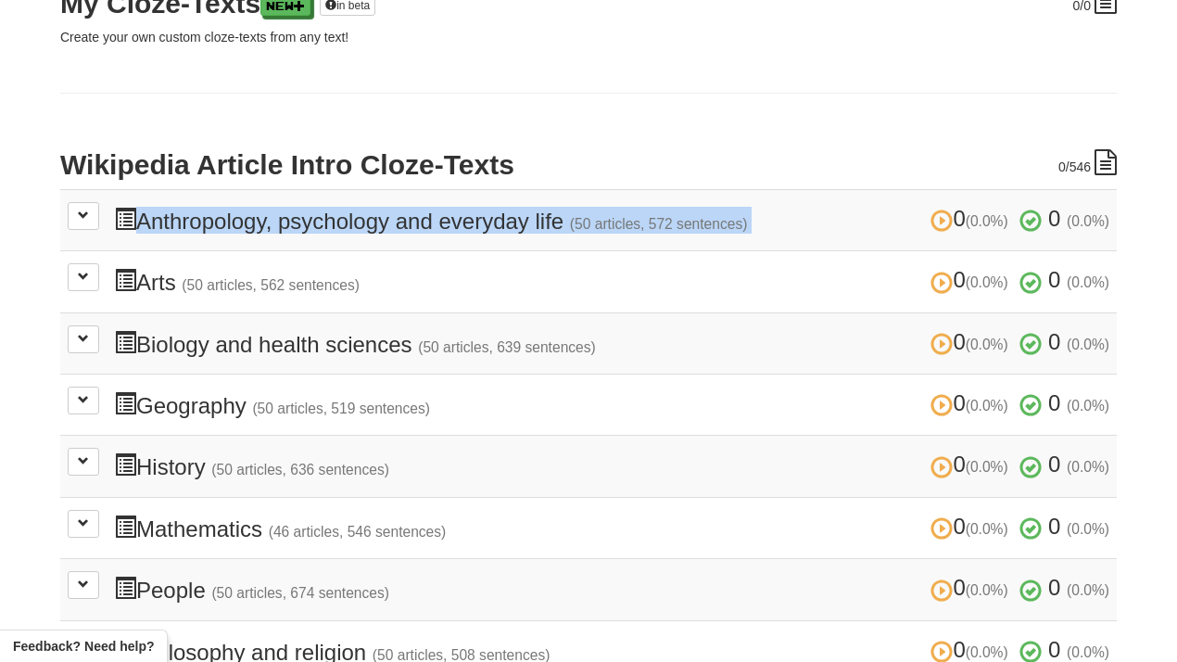
click at [496, 227] on h3 "0 (0.0%) 0 (0.0%) Anthropology, psychology and everyday life (50 articles, 572 …" at bounding box center [611, 220] width 995 height 27
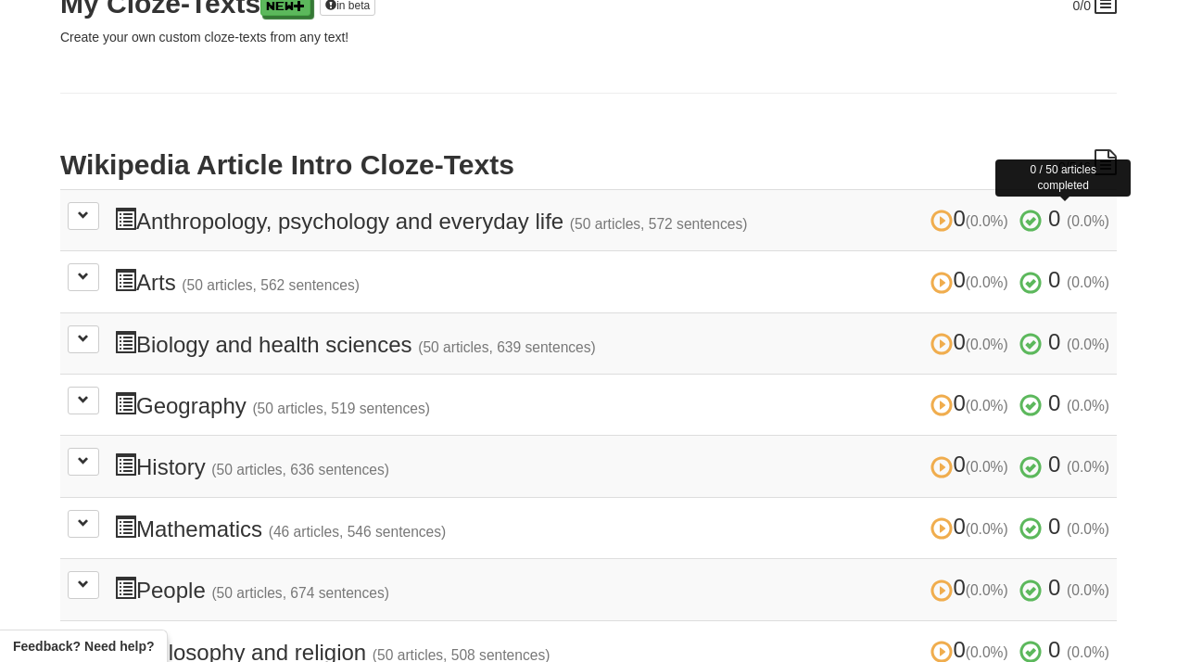
click at [1049, 224] on span "0" at bounding box center [1054, 218] width 12 height 25
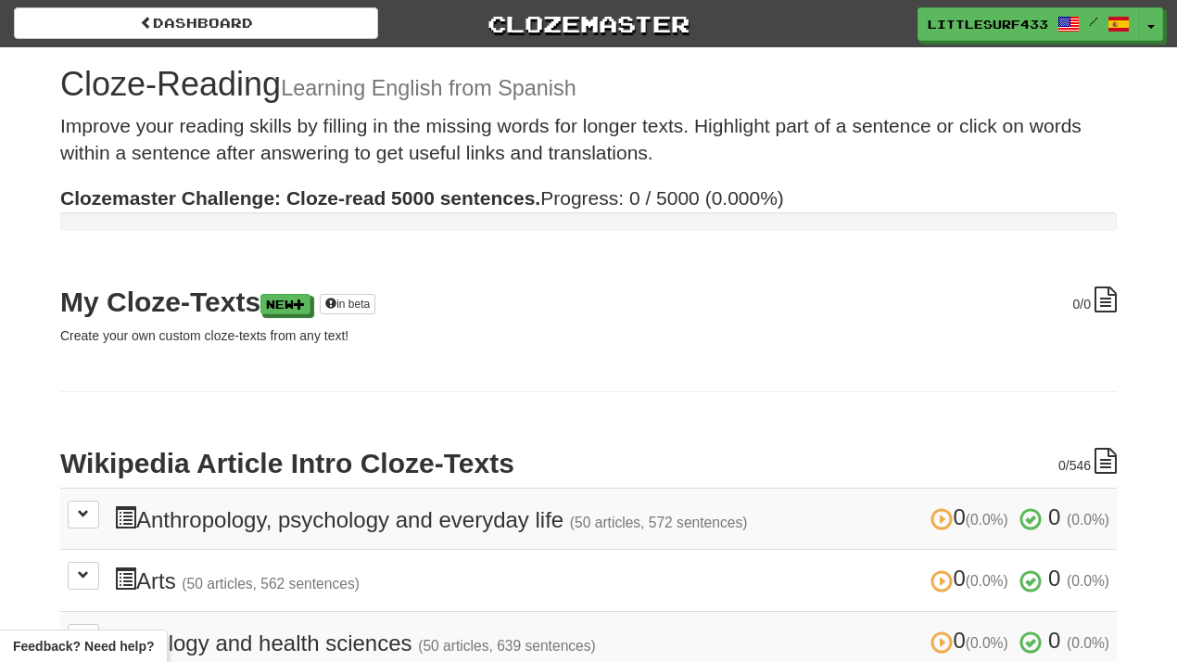
scroll to position [0, 0]
click at [117, 6] on div "Dashboard Clozemaster LittleSurf433 / Toggle Dropdown Dashboard Leaderboard Act…" at bounding box center [588, 20] width 1177 height 41
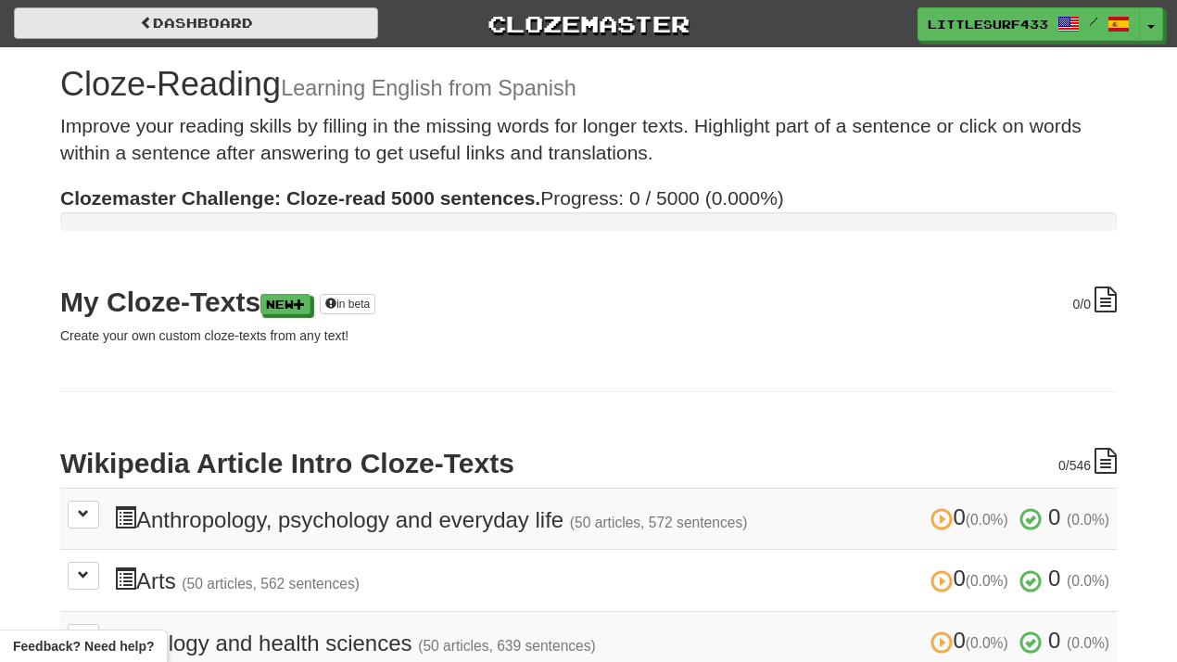
click at [118, 24] on link "Dashboard" at bounding box center [196, 23] width 364 height 32
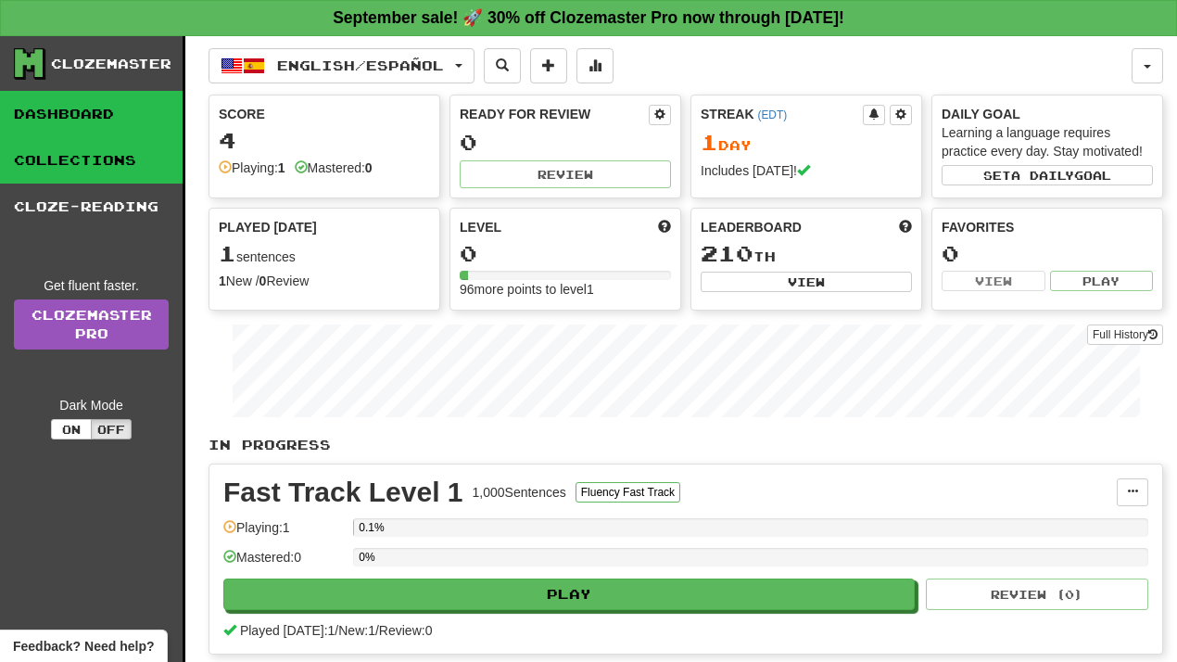
click at [101, 171] on link "Collections" at bounding box center [91, 160] width 183 height 46
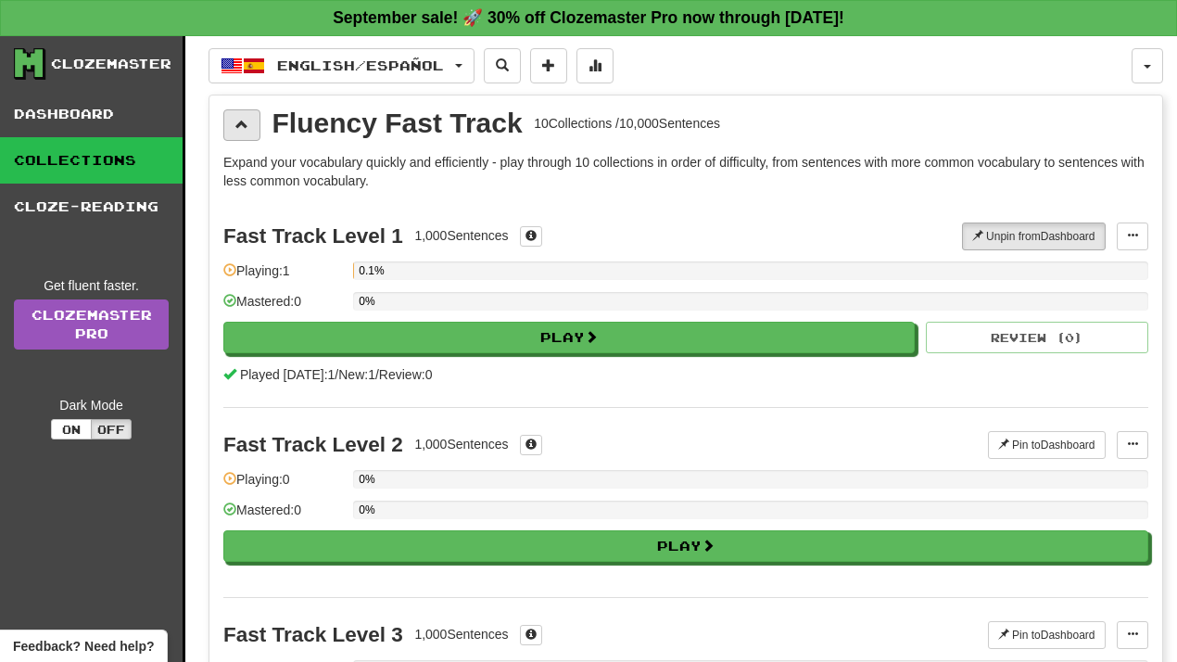
click at [230, 138] on button at bounding box center [241, 125] width 37 height 32
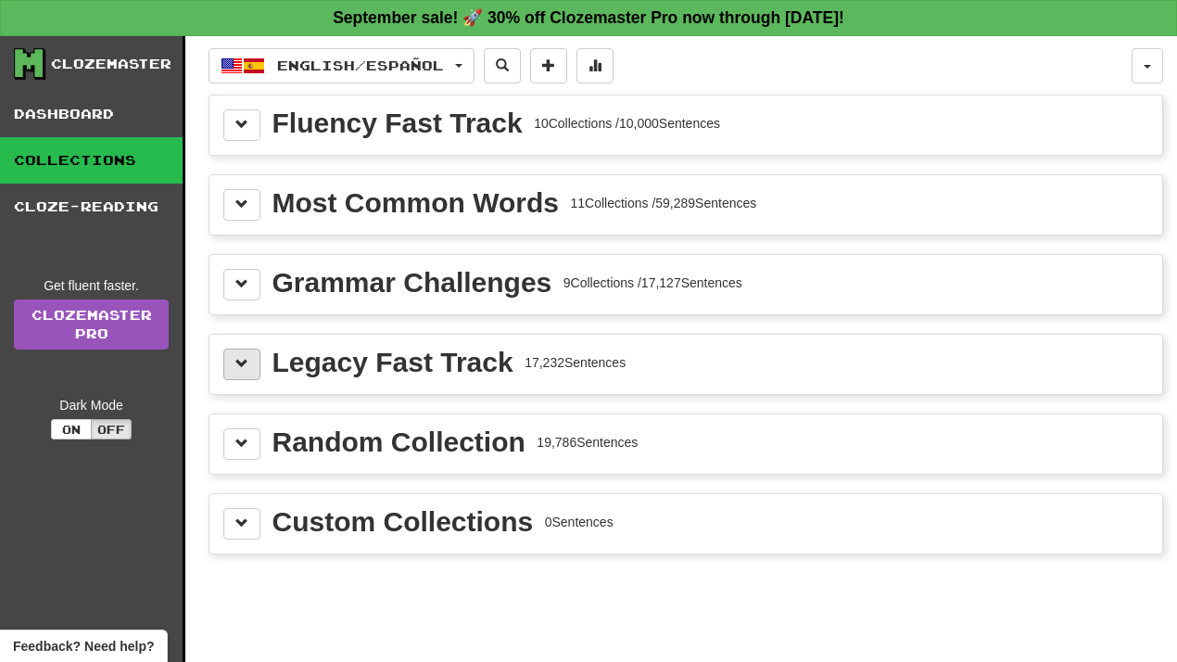
click at [236, 372] on button at bounding box center [241, 364] width 37 height 32
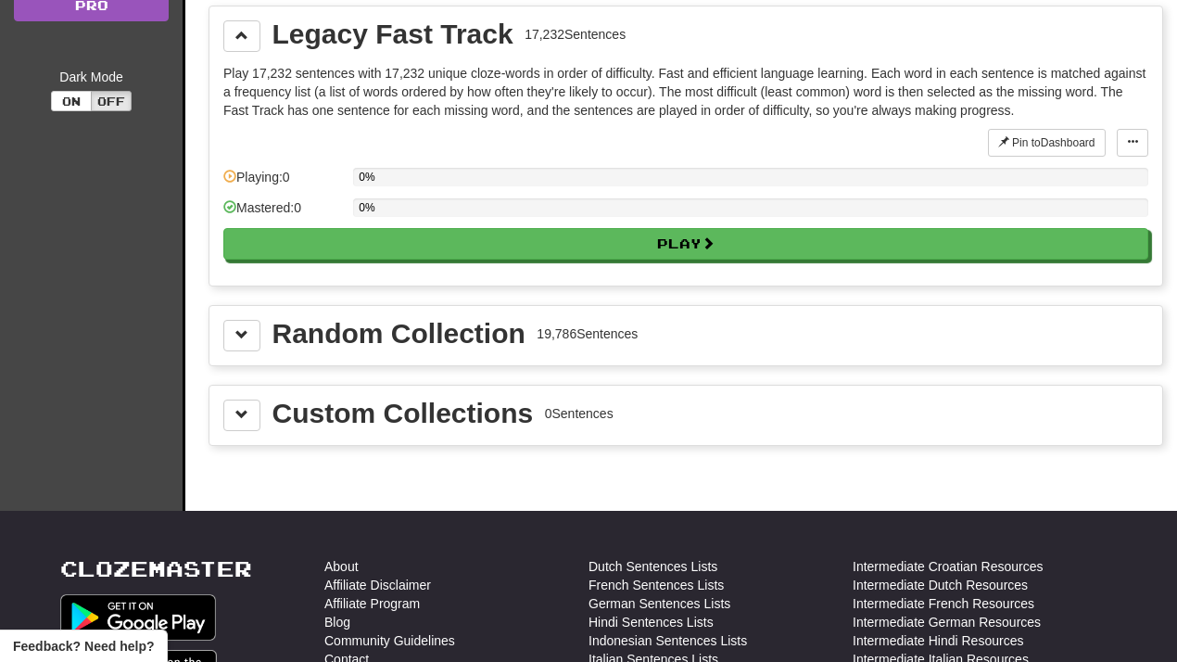
scroll to position [328, 0]
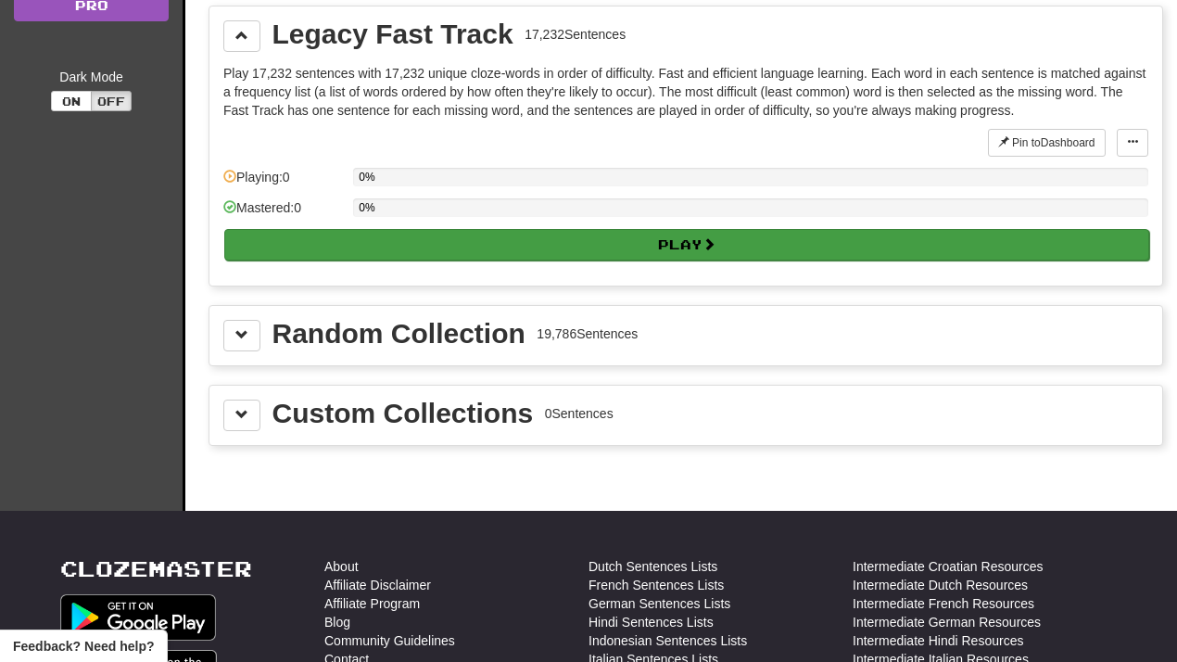
click at [563, 258] on button "Play" at bounding box center [686, 245] width 925 height 32
select select "**"
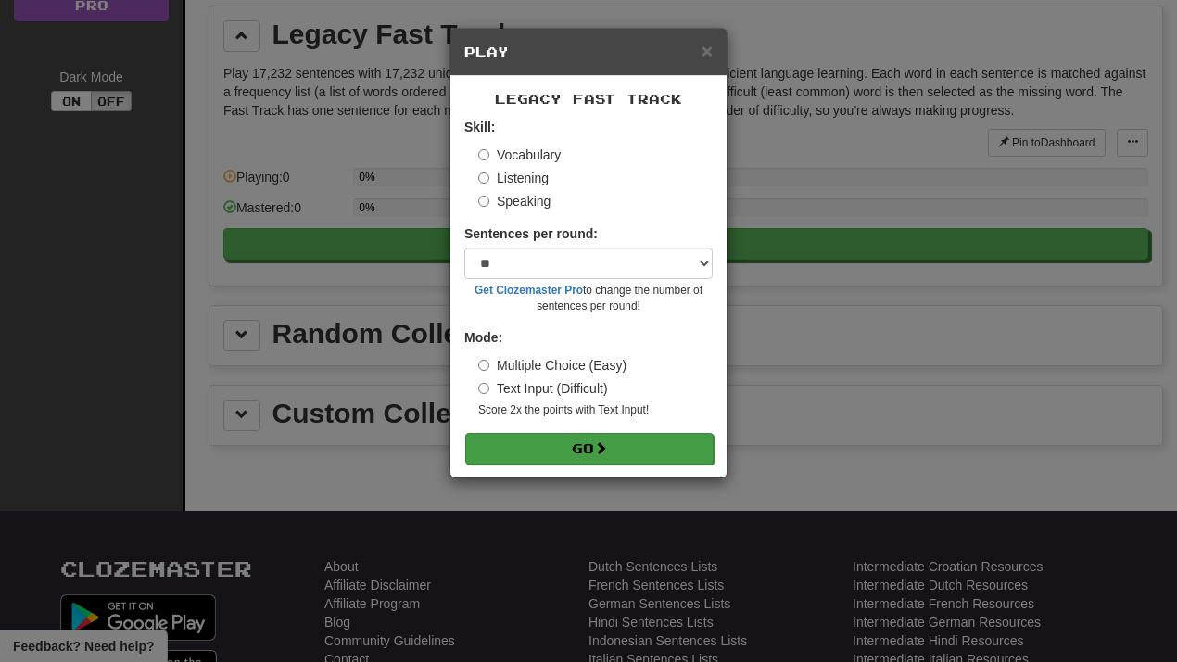
click at [524, 433] on button "Go" at bounding box center [589, 449] width 248 height 32
click at [702, 59] on span "×" at bounding box center [706, 50] width 11 height 21
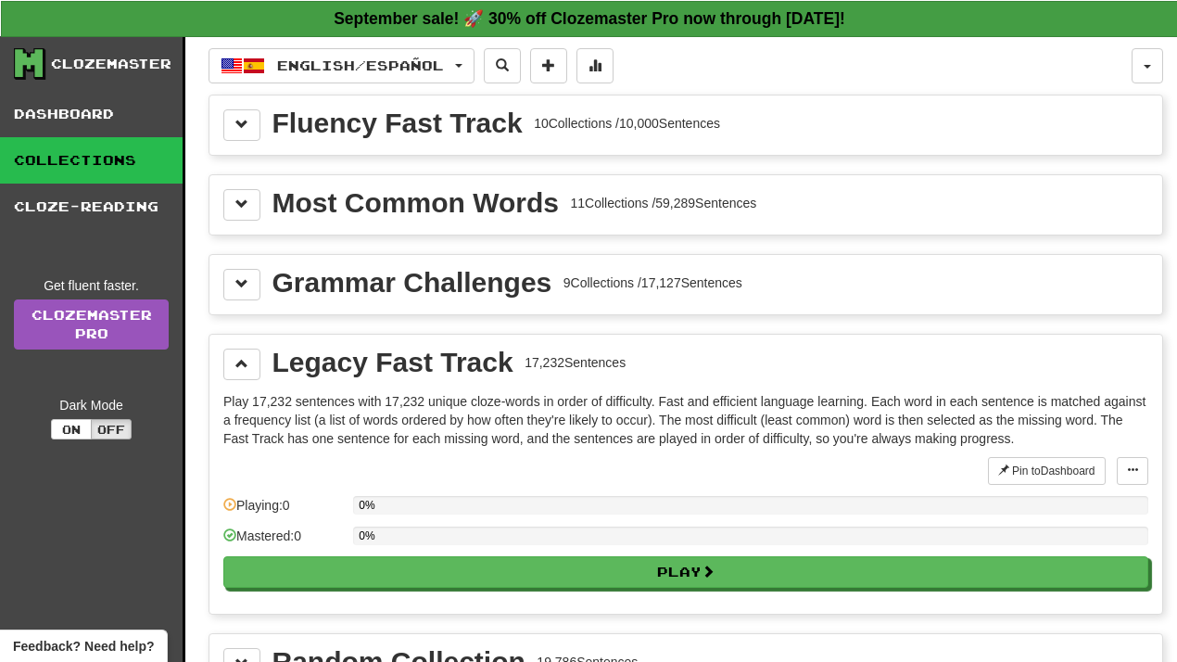
scroll to position [0, 0]
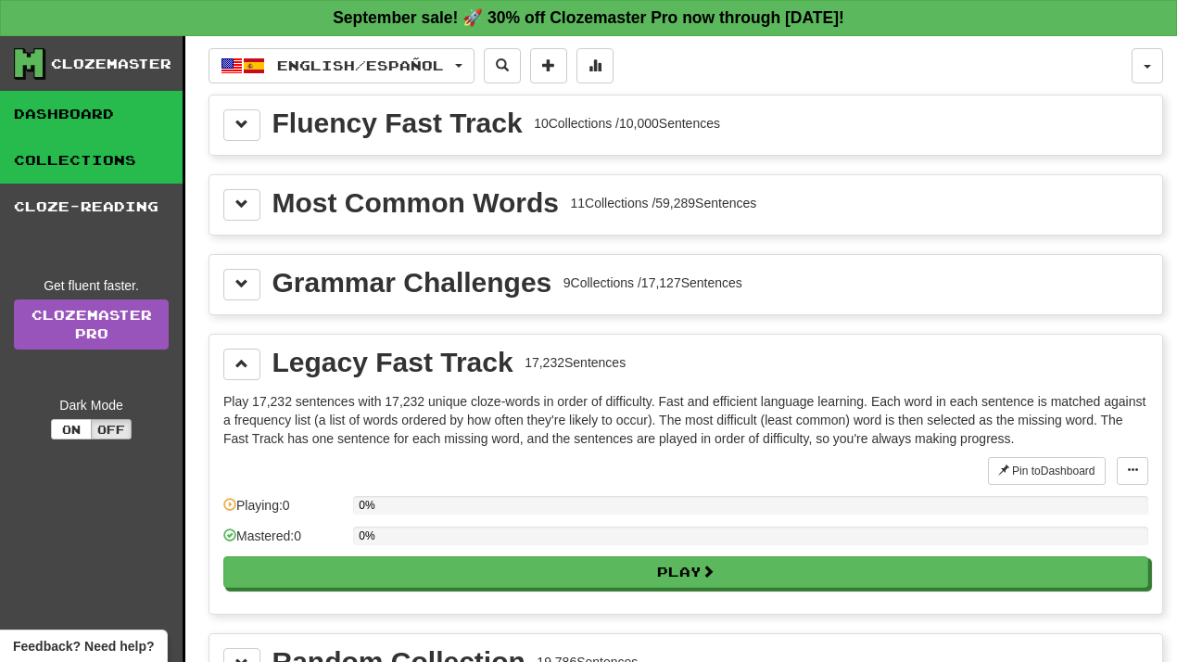
click at [130, 112] on link "Dashboard" at bounding box center [91, 114] width 183 height 46
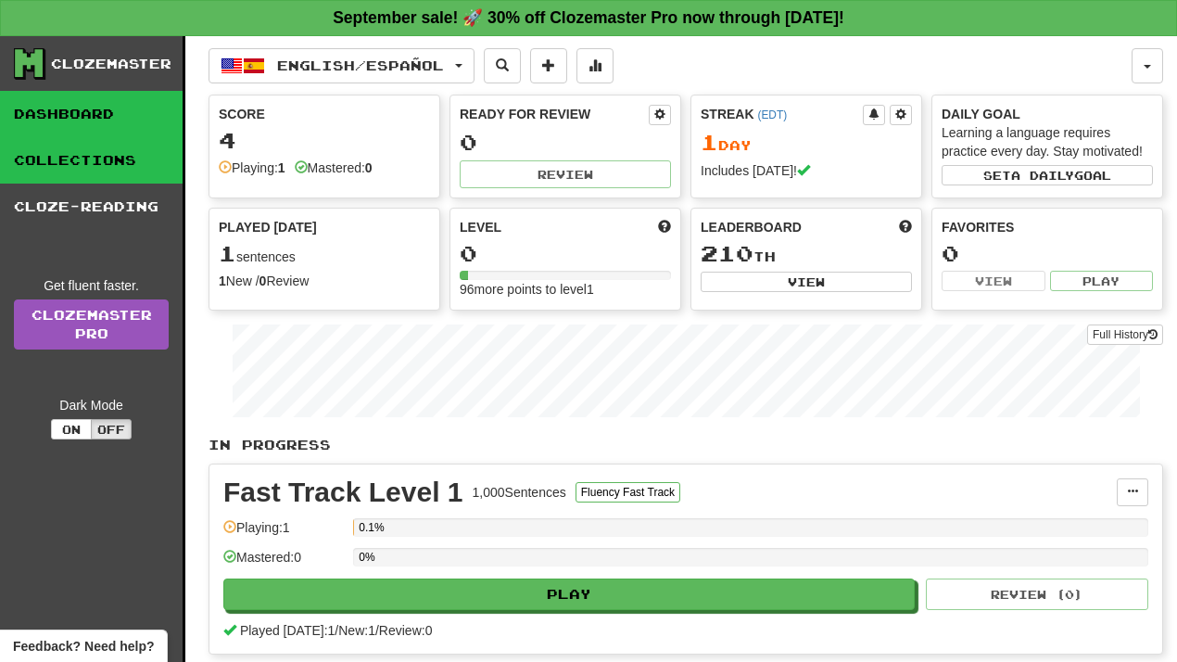
click at [46, 177] on link "Collections" at bounding box center [91, 160] width 183 height 46
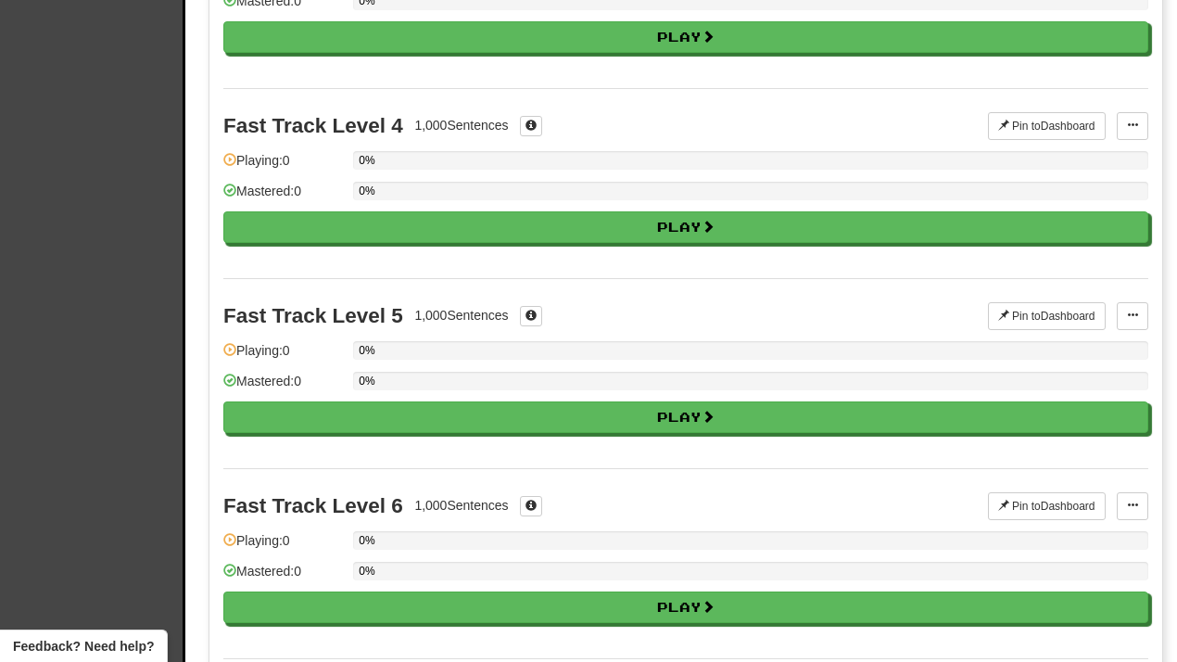
scroll to position [702, 0]
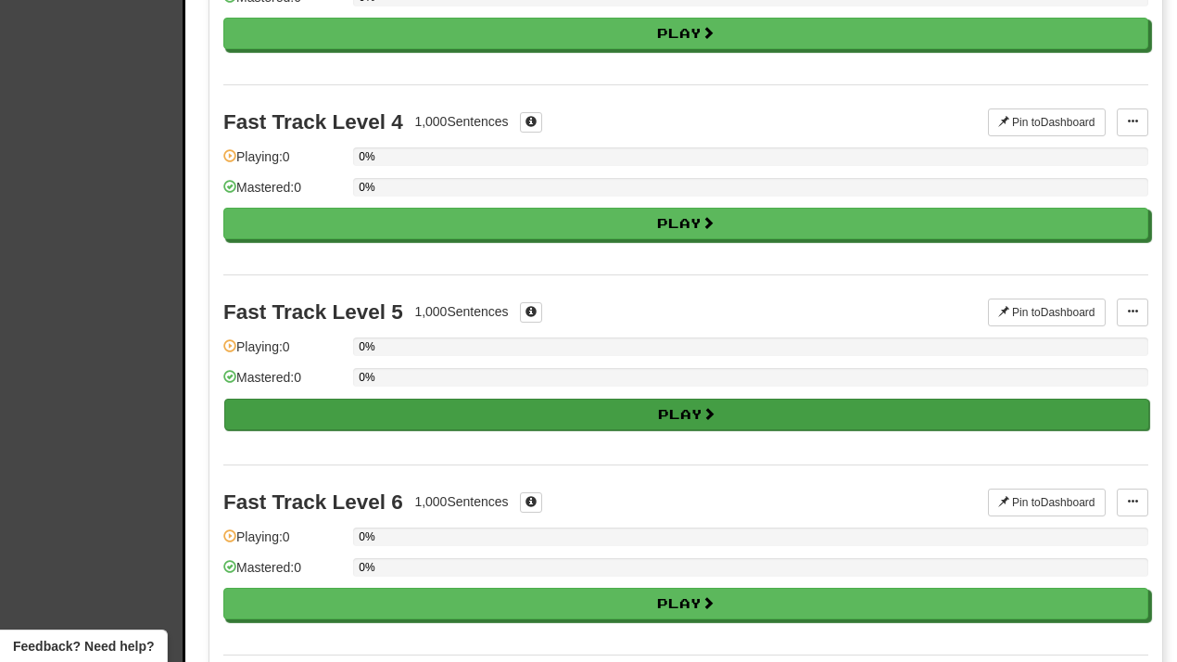
click at [425, 425] on button "Play" at bounding box center [686, 414] width 925 height 32
select select "**"
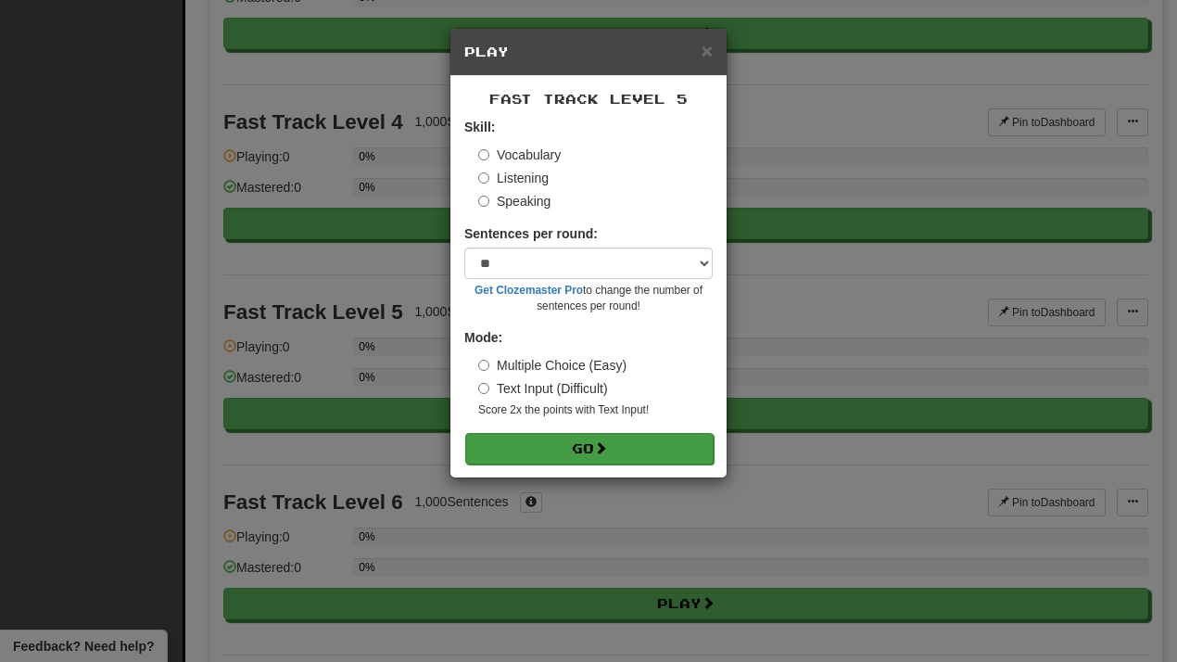
click at [541, 446] on button "Go" at bounding box center [589, 449] width 248 height 32
click at [711, 44] on span "×" at bounding box center [706, 50] width 11 height 21
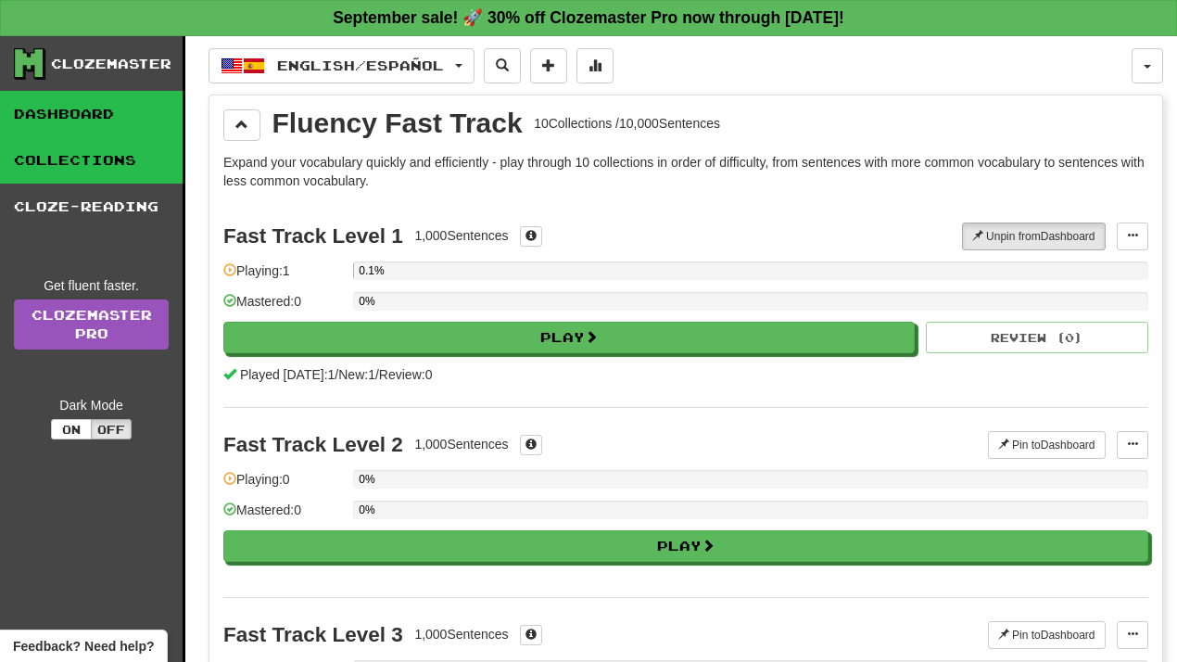
scroll to position [0, 0]
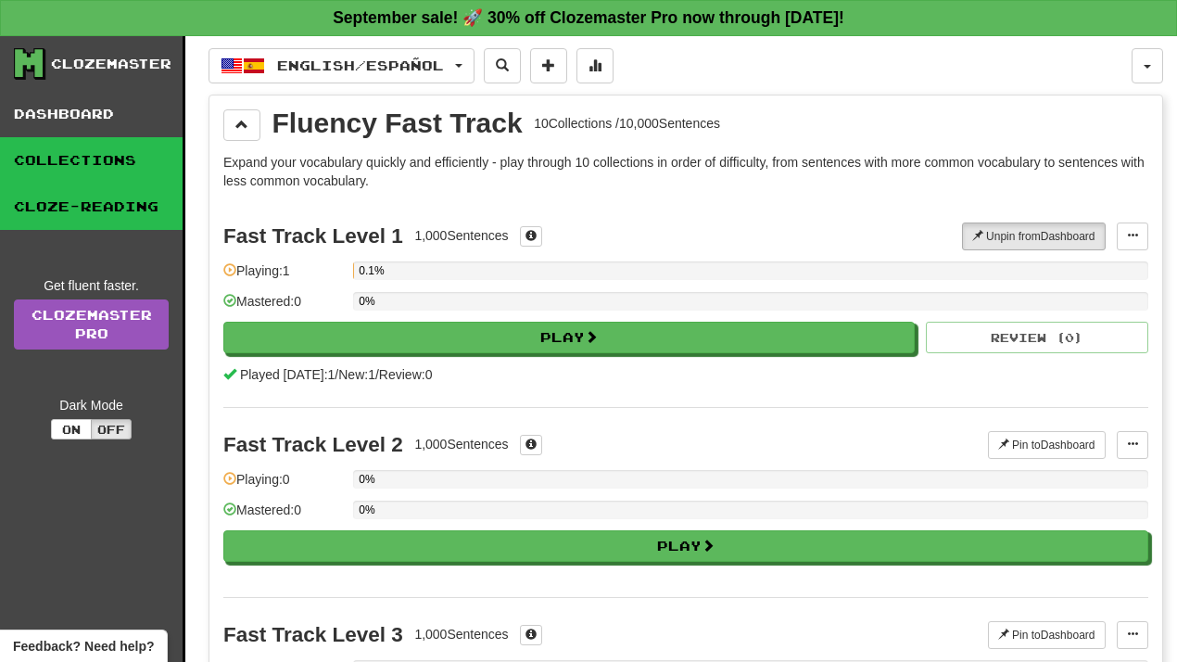
click at [101, 187] on link "Cloze-Reading" at bounding box center [91, 206] width 183 height 46
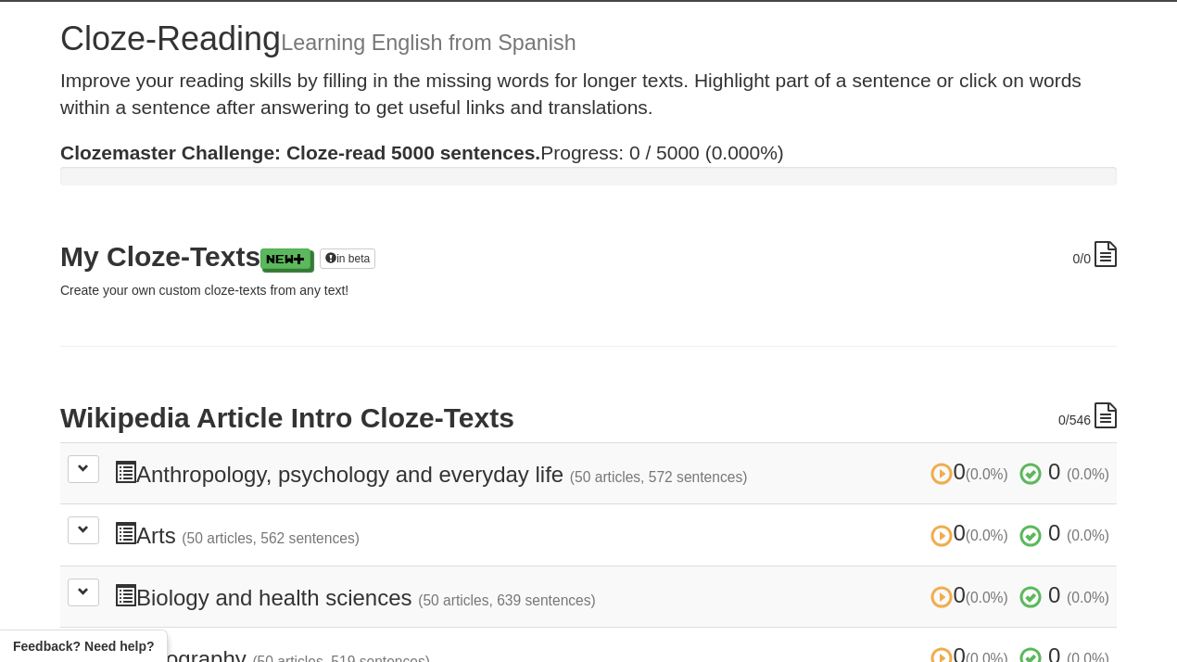
scroll to position [46, 0]
